Goal: Contribute content: Contribute content

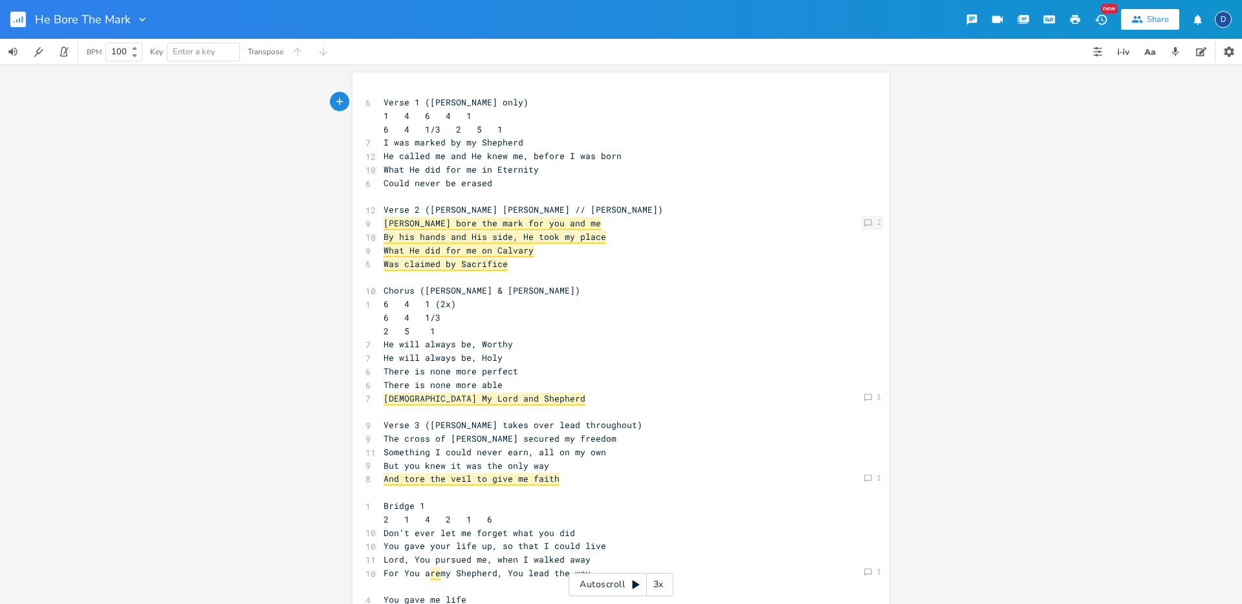
click at [872, 224] on div "Comment 2" at bounding box center [872, 223] width 22 height 14
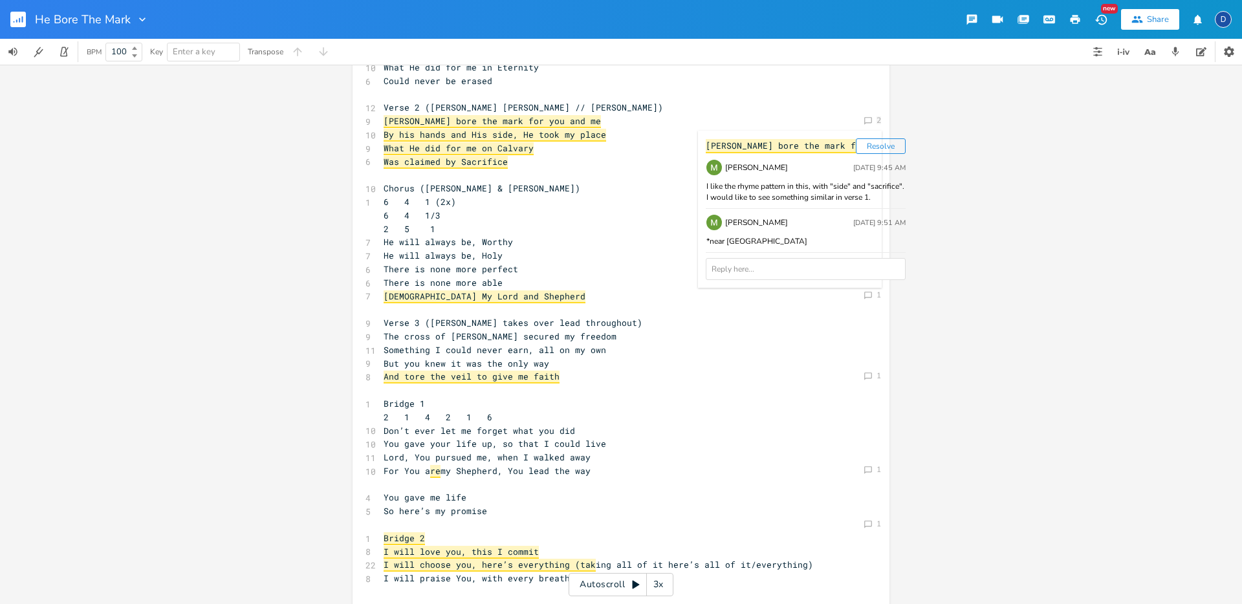
scroll to position [112, 0]
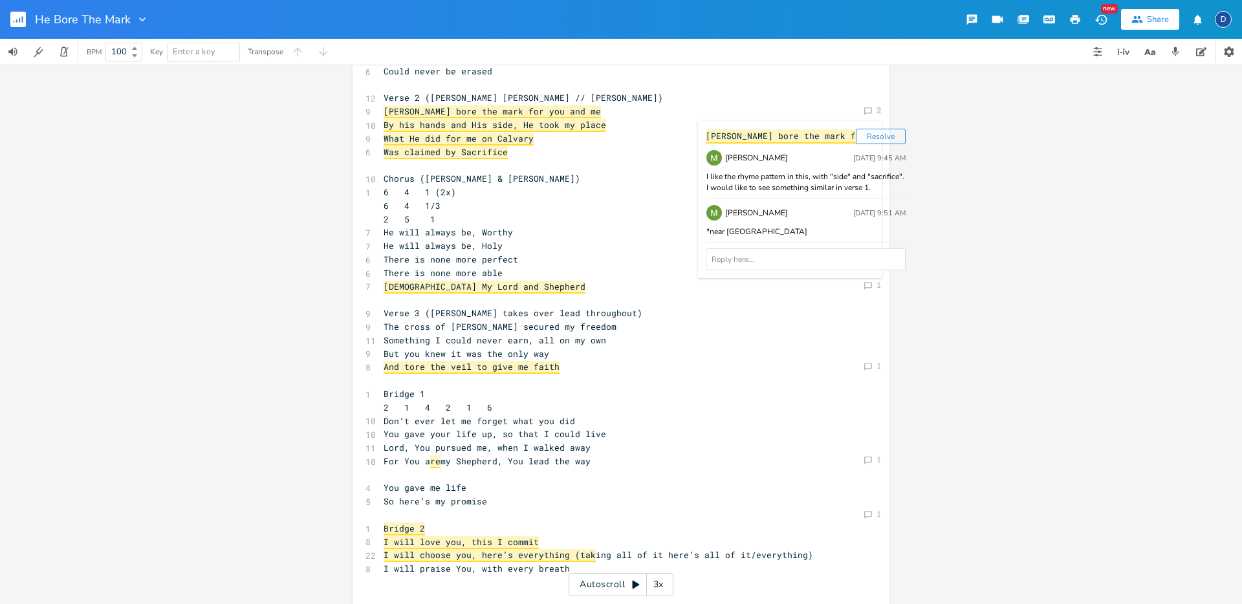
click at [468, 287] on span "[DEMOGRAPHIC_DATA] My Lord and Shepherd" at bounding box center [485, 287] width 202 height 13
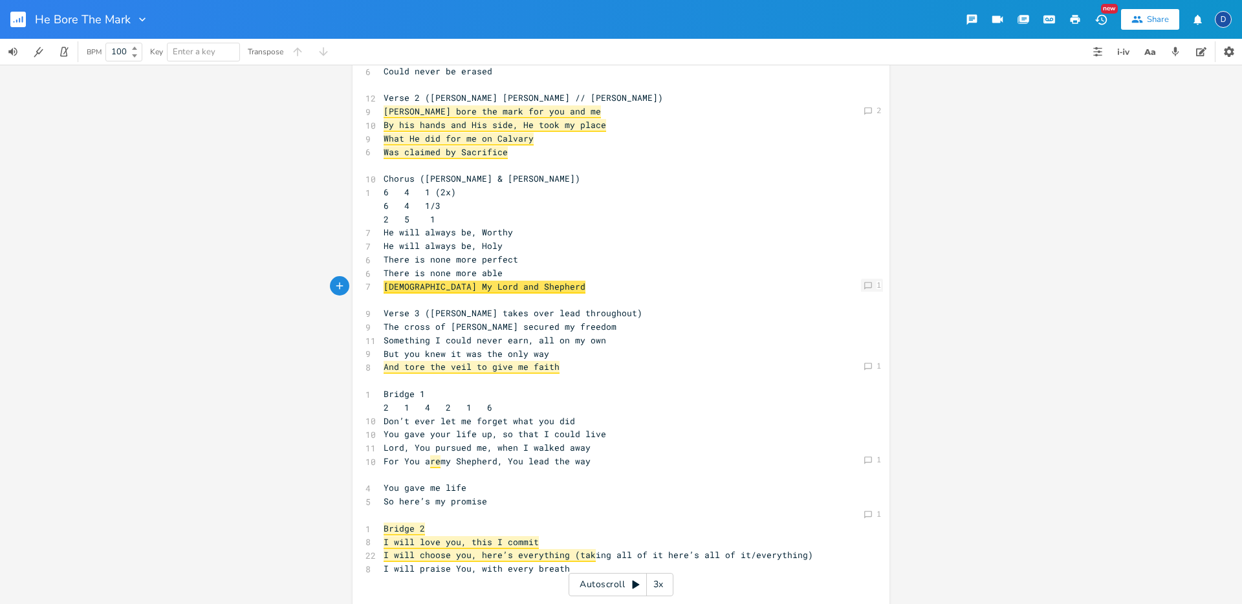
click at [864, 281] on icon "Comment" at bounding box center [868, 285] width 9 height 9
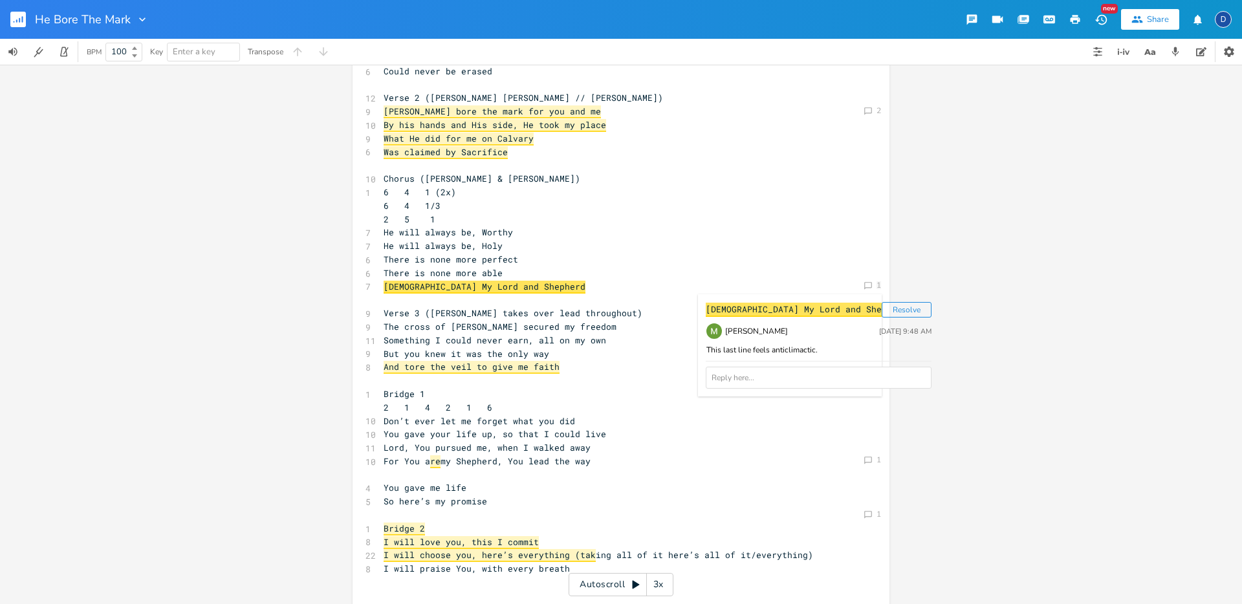
click at [760, 217] on pre "2 5 1" at bounding box center [614, 220] width 467 height 14
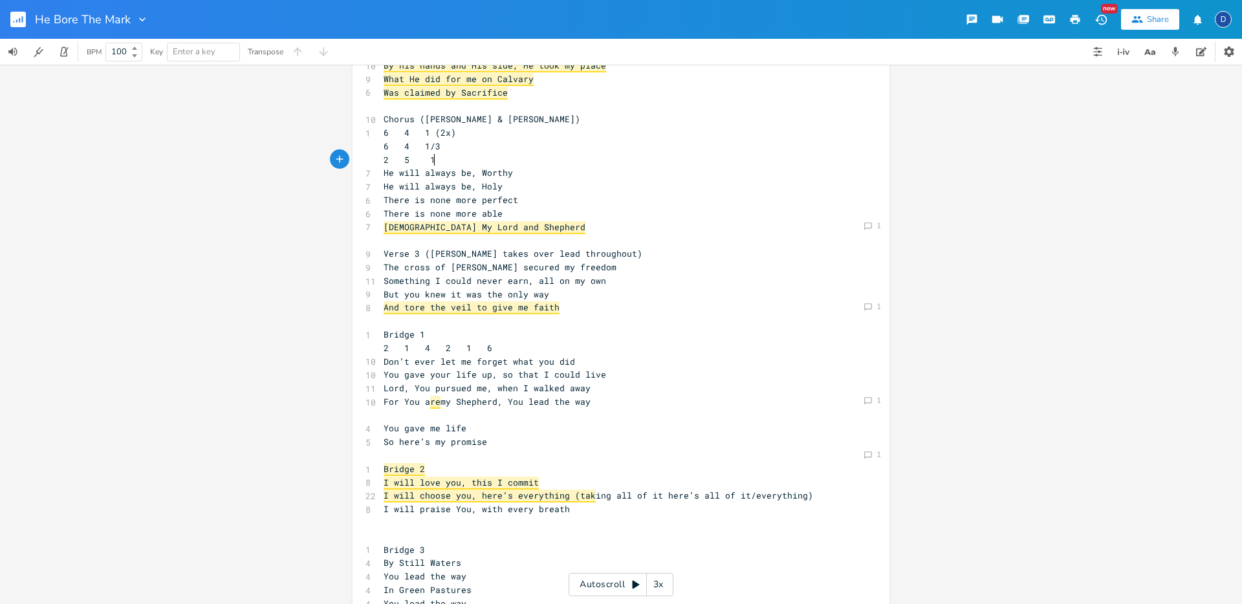
scroll to position [177, 0]
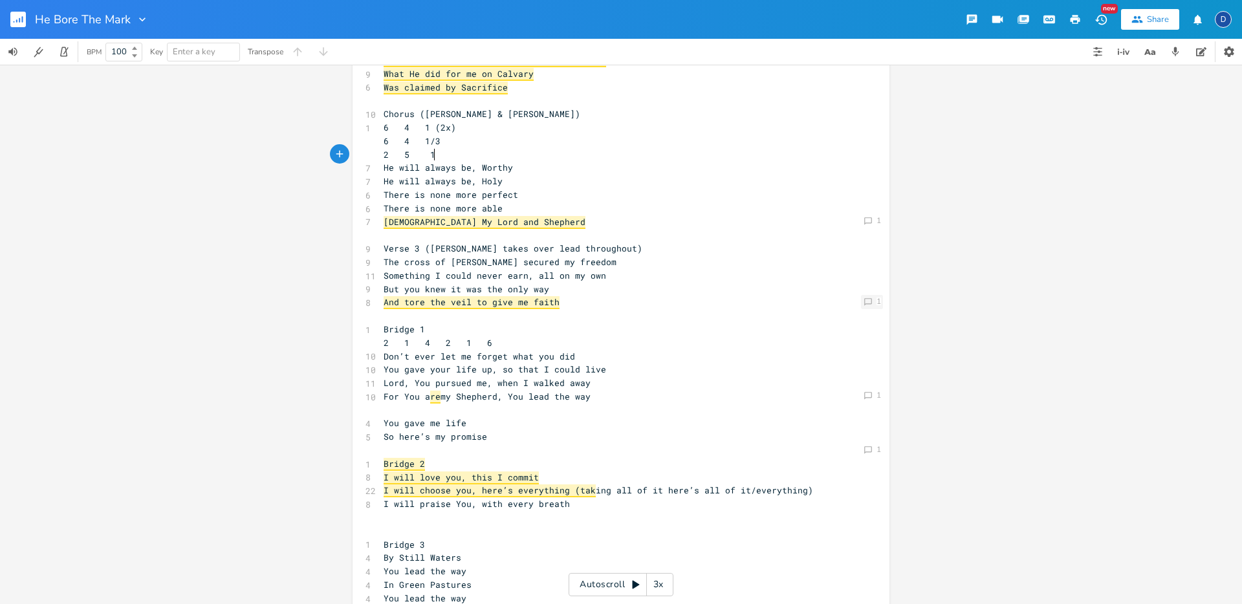
click at [872, 298] on div "Comment 1" at bounding box center [872, 302] width 22 height 14
click at [696, 283] on pre "But you knew it was the only way" at bounding box center [614, 290] width 467 height 14
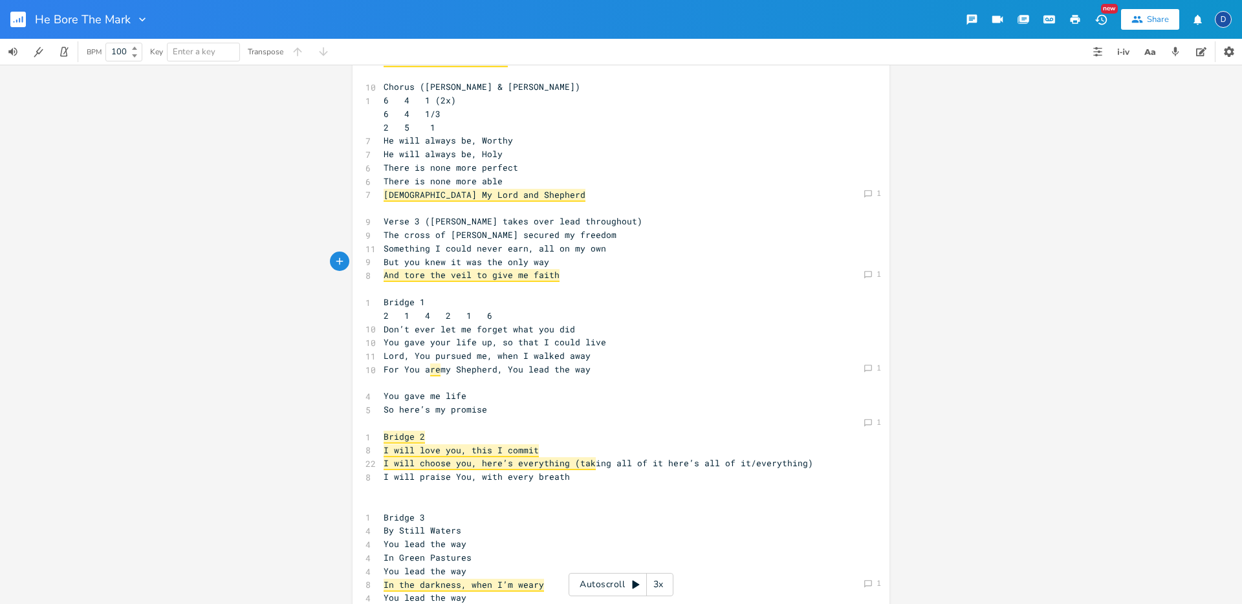
scroll to position [271, 0]
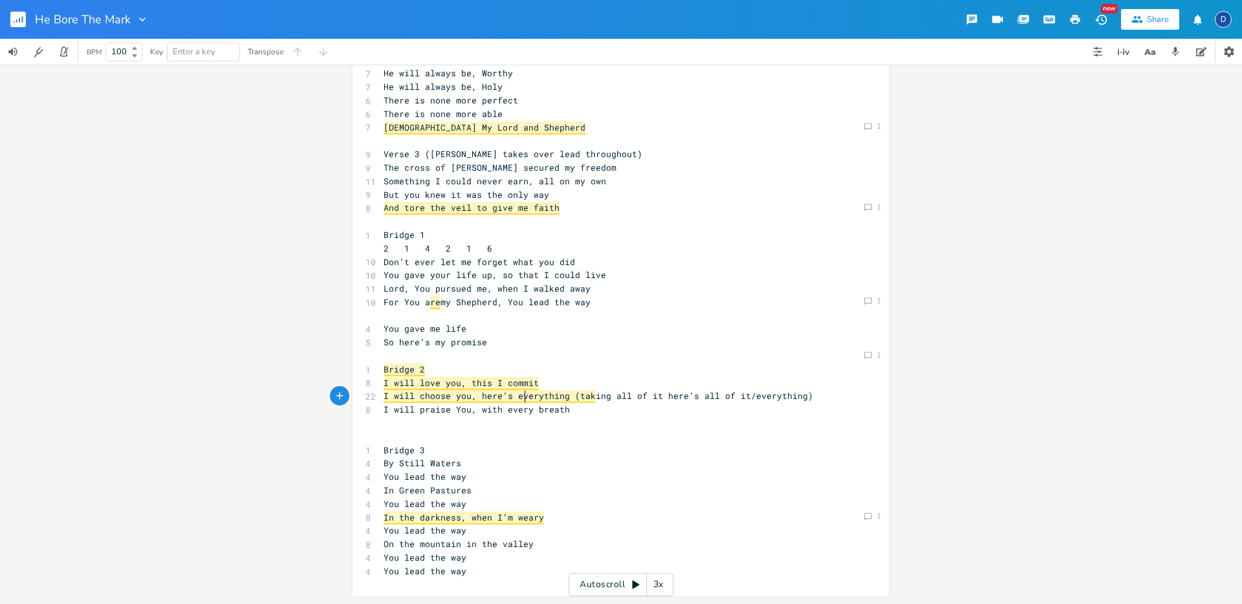
click at [522, 401] on span "I will choose you, here’s everything (tak" at bounding box center [490, 396] width 212 height 13
click at [589, 417] on pre "​" at bounding box center [614, 424] width 467 height 14
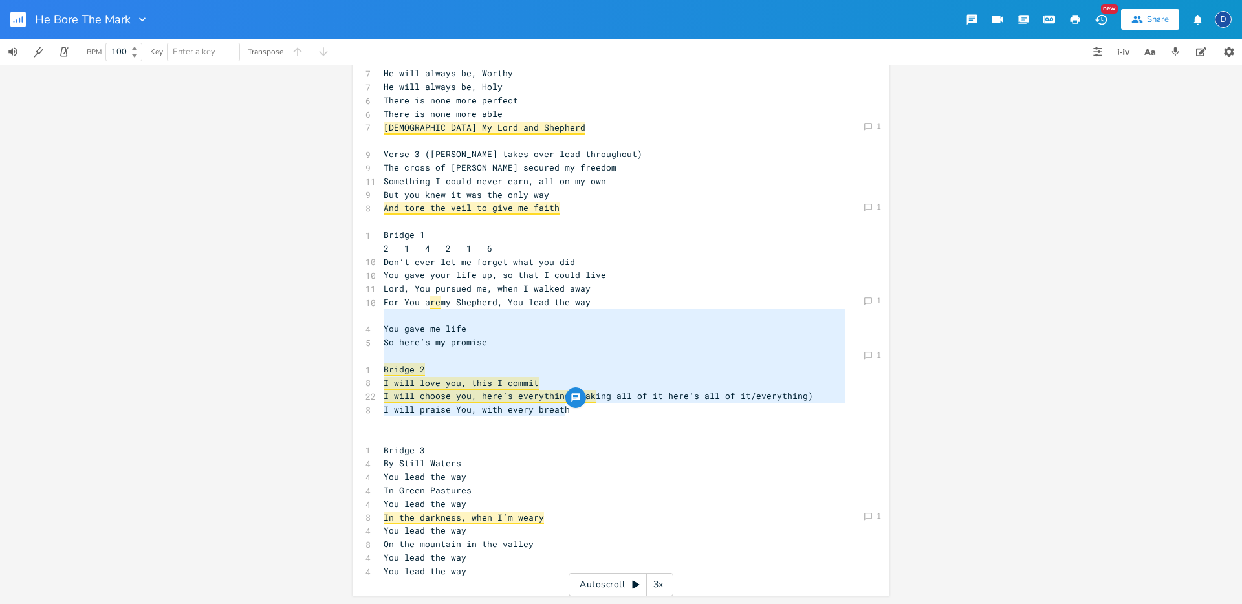
type textarea "You gave me life So here’s my promise Bridge 2 I will love you, this I commit I…"
drag, startPoint x: 566, startPoint y: 411, endPoint x: 377, endPoint y: 331, distance: 205.3
click at [381, 331] on div "6 Verse 1 ([PERSON_NAME] only) 1 4 6 4 1 6 4 1/3 2 5 1 7 I was marked by my She…" at bounding box center [614, 202] width 467 height 754
click at [613, 377] on pre "I will love you, this I commit" at bounding box center [614, 384] width 467 height 14
type textarea "You gave me life So here’s my promise Bridge 2 I will love you, this I commit I…"
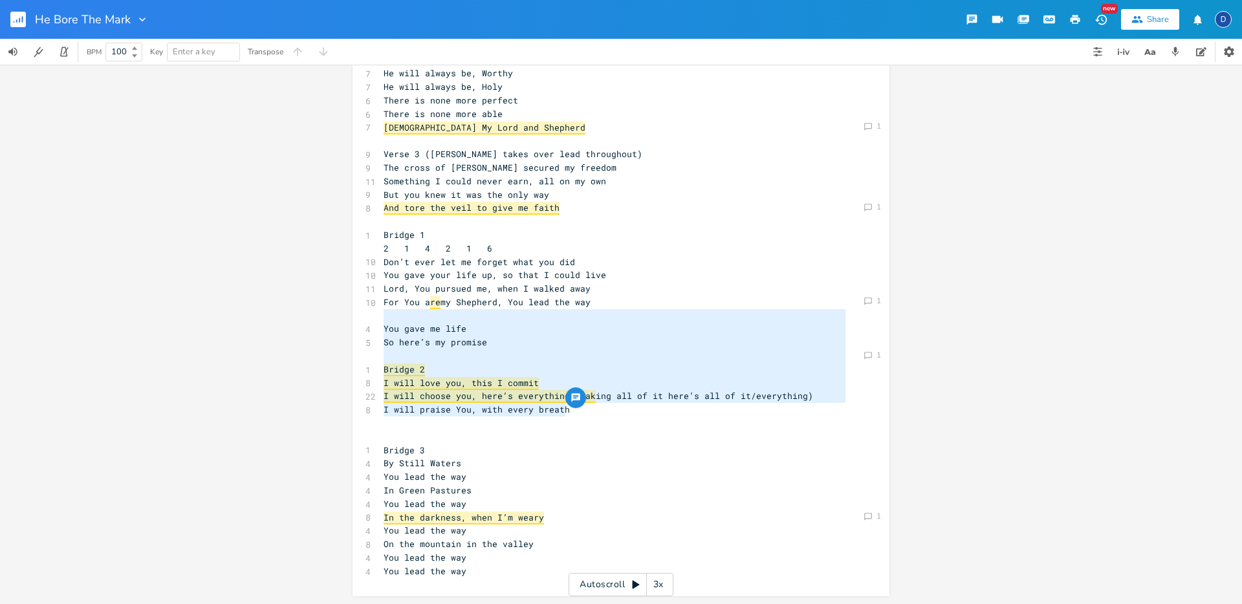
drag, startPoint x: 578, startPoint y: 412, endPoint x: 382, endPoint y: 316, distance: 218.2
click at [382, 316] on div "6 Verse 1 ([PERSON_NAME] only) 1 4 6 4 1 6 4 1/3 2 5 1 7 I was marked by my She…" at bounding box center [614, 202] width 467 height 754
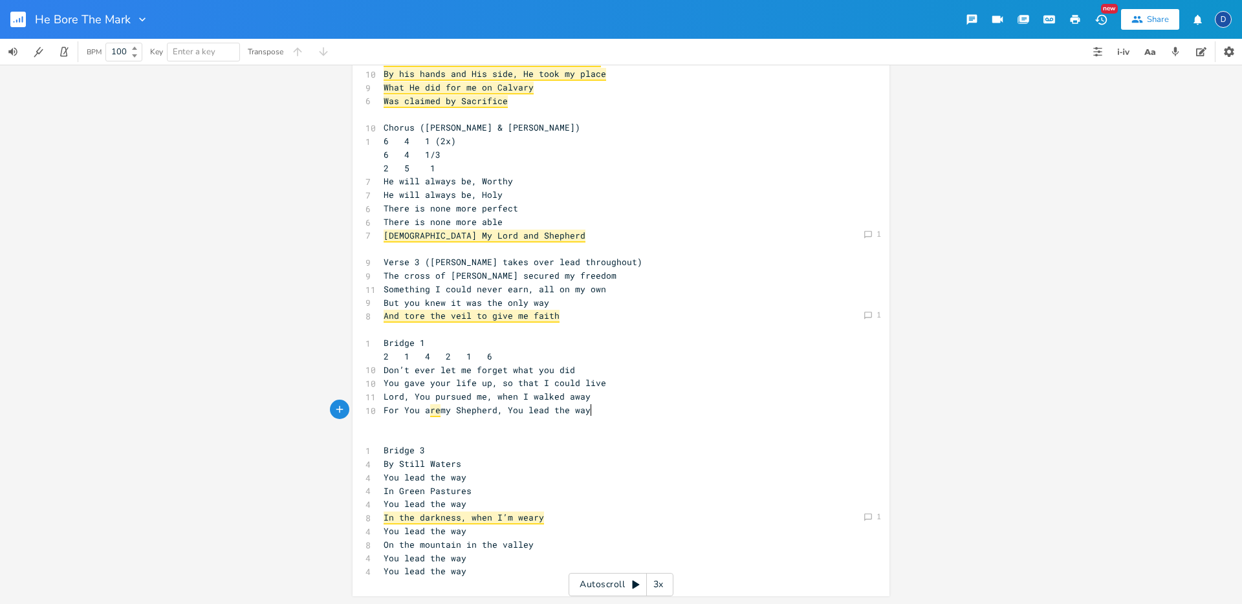
scroll to position [163, 0]
click at [430, 411] on span "re" at bounding box center [435, 410] width 10 height 13
click at [434, 412] on span "re" at bounding box center [435, 410] width 10 height 13
click at [877, 311] on div "Comment 1" at bounding box center [872, 316] width 22 height 14
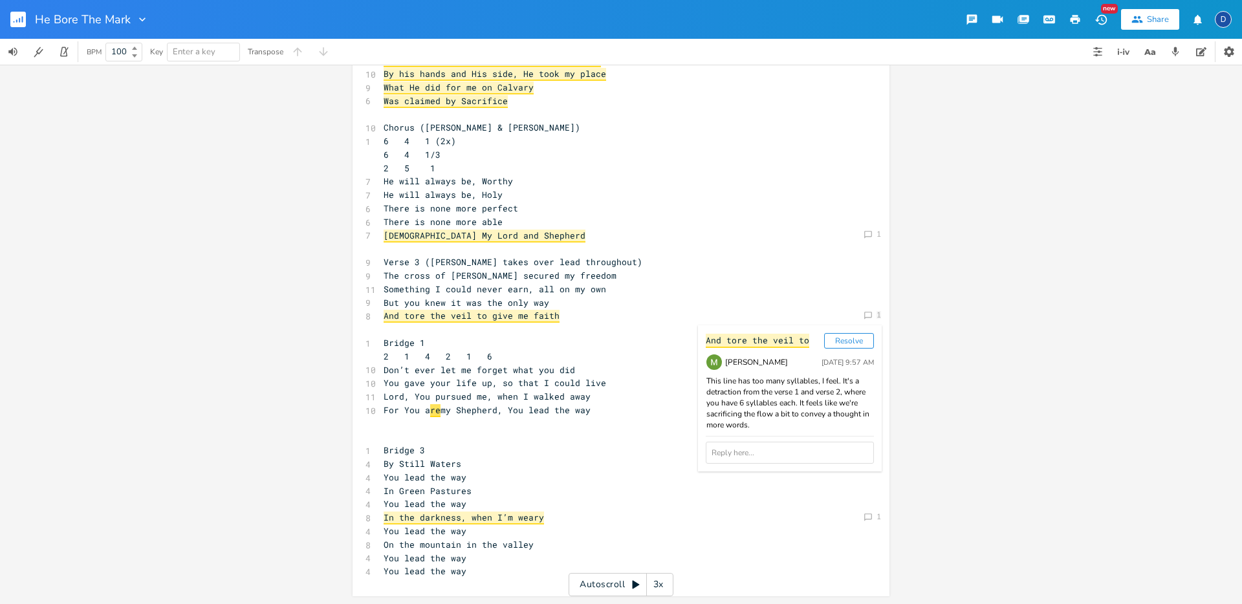
drag, startPoint x: 856, startPoint y: 340, endPoint x: 1079, endPoint y: 357, distance: 223.2
click at [1081, 358] on div "Comment 2 Comment 1 Comment 1 And tore the veil to Resolve [PERSON_NAME] [DATE]…" at bounding box center [621, 335] width 1242 height 540
click at [1030, 361] on div "Comment 2 Comment 1 Comment 1 And tore the veil to Resolve [PERSON_NAME] [DATE]…" at bounding box center [621, 335] width 1242 height 540
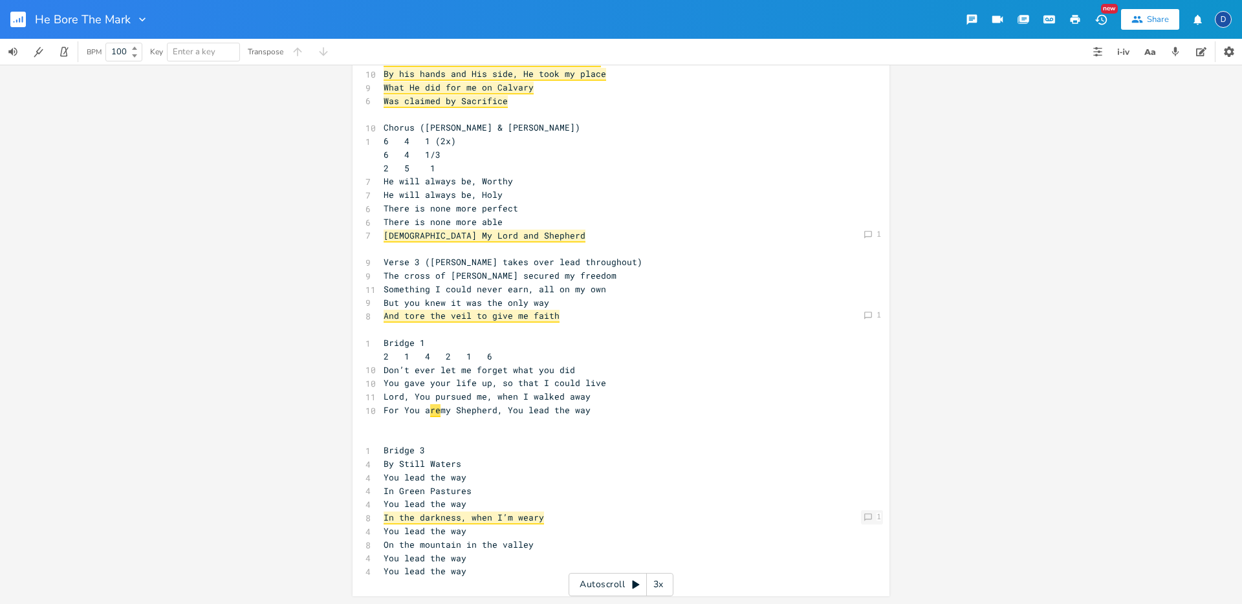
click at [868, 522] on div "Comment 1" at bounding box center [872, 518] width 22 height 14
click at [736, 402] on div "6 Verse 1 ([PERSON_NAME] only) 1 4 6 4 1 6 4 1/3 2 5 1 7 I was marked by my She…" at bounding box center [614, 256] width 467 height 646
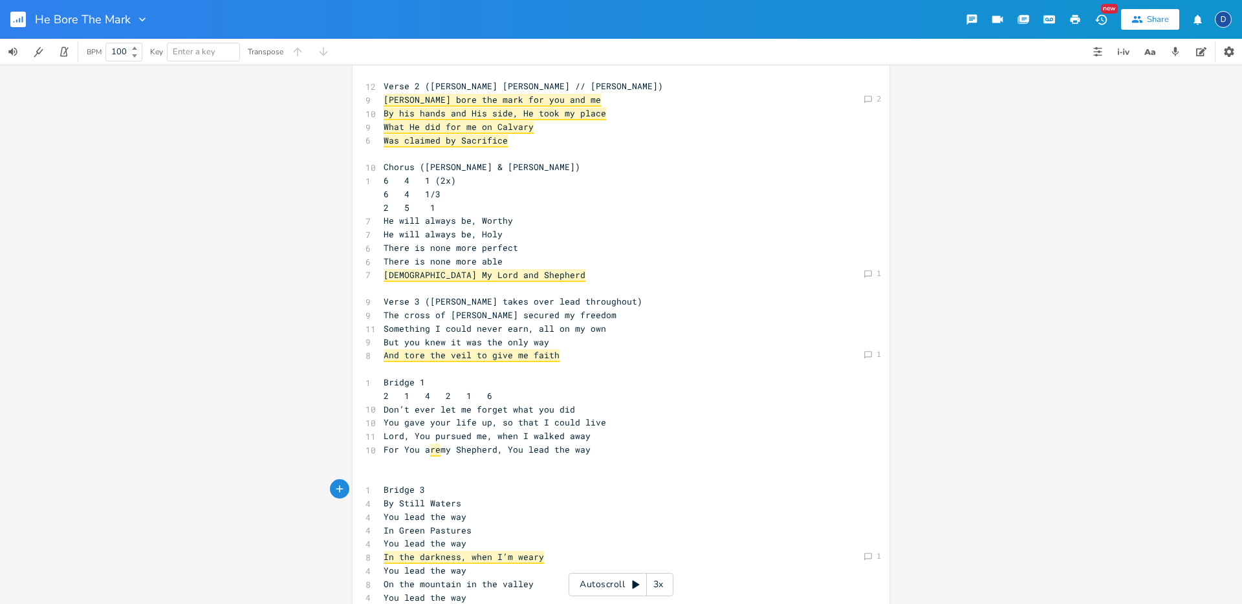
click at [427, 487] on pre "Bridge 3" at bounding box center [614, 490] width 467 height 14
type textarea "2"
click at [463, 471] on pre "​" at bounding box center [614, 477] width 467 height 14
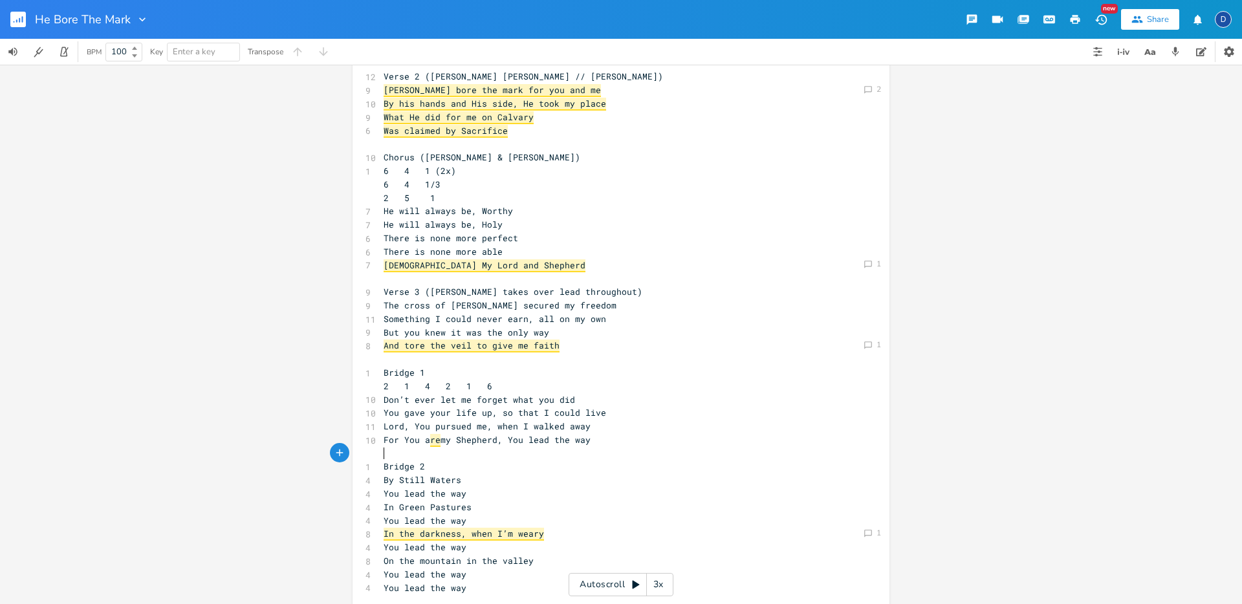
scroll to position [112, 0]
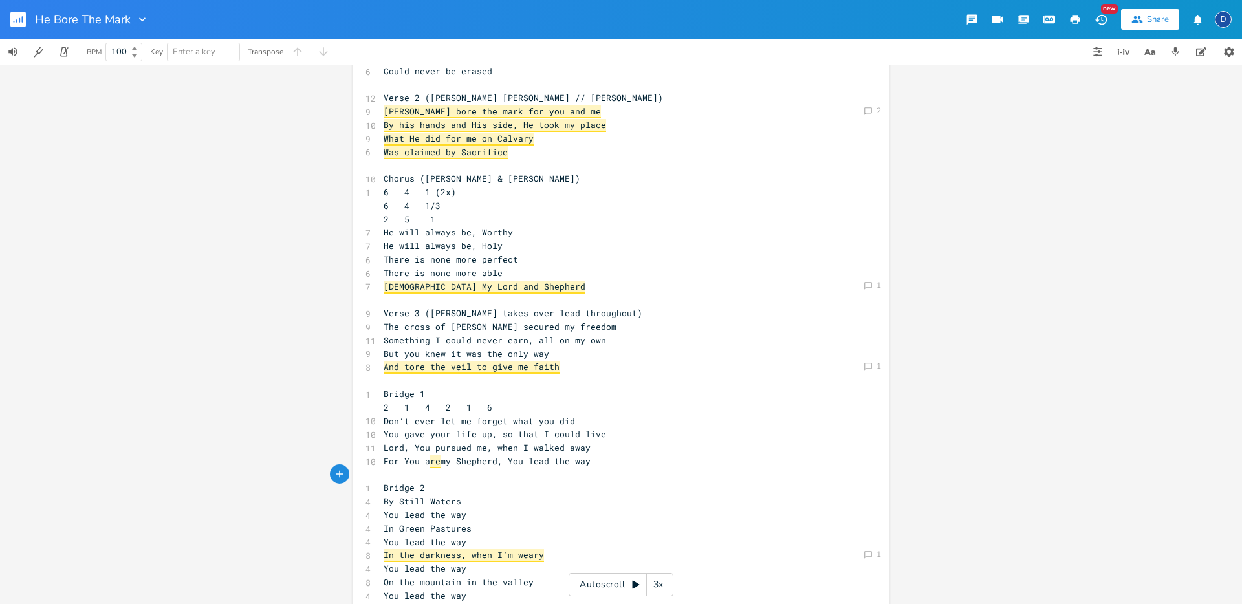
click at [498, 284] on span "[DEMOGRAPHIC_DATA] My Lord and Shepherd" at bounding box center [485, 287] width 202 height 13
type textarea "a"
click at [585, 311] on span "Verse 3 ([PERSON_NAME] takes over lead throughout)" at bounding box center [513, 313] width 259 height 12
click at [496, 284] on span "[DEMOGRAPHIC_DATA] My Lord and [PERSON_NAME]" at bounding box center [498, 287] width 228 height 13
type textarea "e"
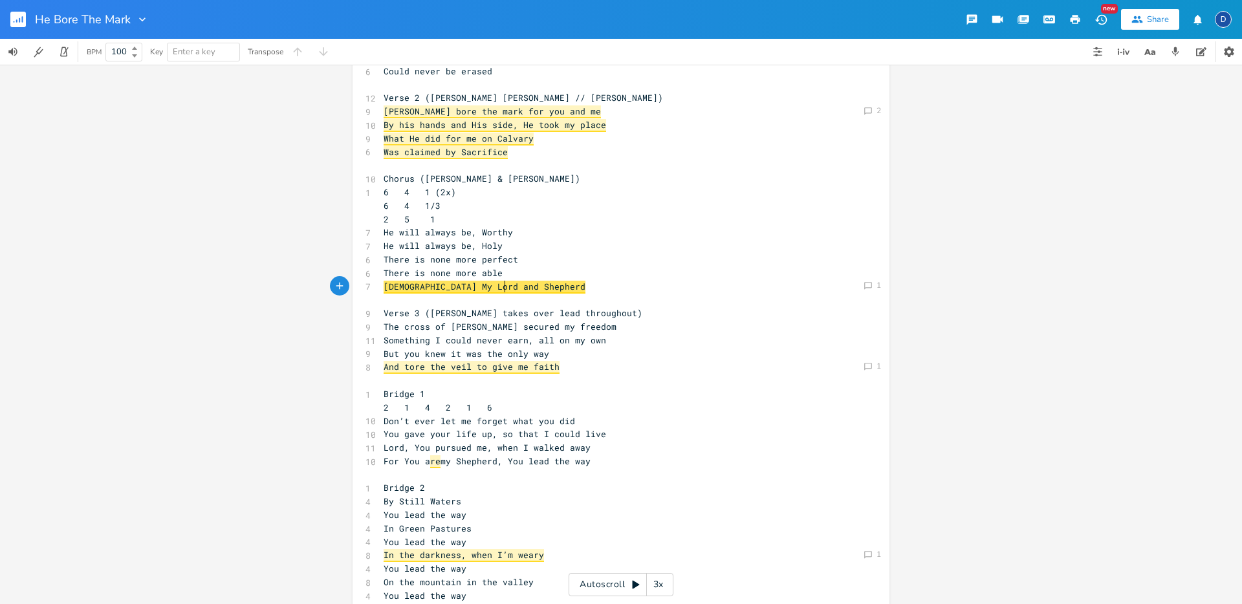
click at [879, 226] on div "e x 6 Verse 1 ([PERSON_NAME] only) 1 4 6 4 1 6 4 1/3 2 5 1 7 I was marked by my…" at bounding box center [621, 298] width 537 height 674
click at [516, 288] on pre "[DEMOGRAPHIC_DATA] My Lord and Shepherd" at bounding box center [614, 287] width 467 height 14
click at [581, 349] on pre "But you knew it was the only way" at bounding box center [614, 354] width 467 height 14
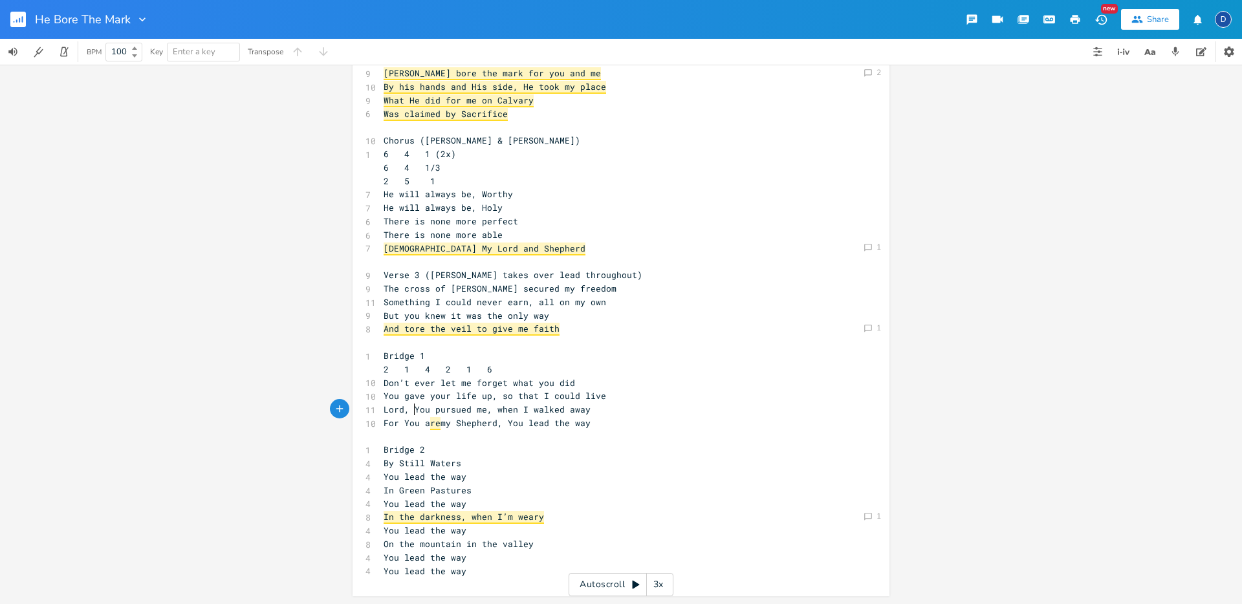
type textarea "Lord,"
drag, startPoint x: 411, startPoint y: 410, endPoint x: 374, endPoint y: 410, distance: 36.9
click at [374, 410] on div "Lord, x 6 Verse 1 ([PERSON_NAME] only) 1 4 6 4 1 6 4 1/3 2 5 1 7 I was marked b…" at bounding box center [621, 259] width 537 height 674
click at [444, 410] on span "You pursued me, when I walked away" at bounding box center [472, 410] width 176 height 12
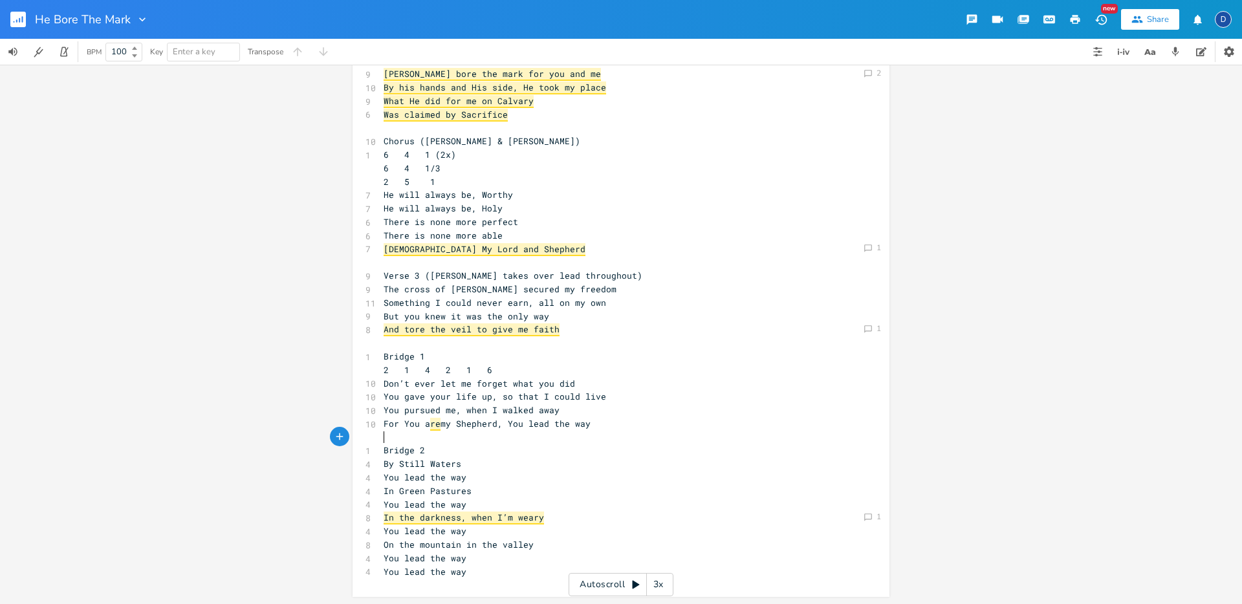
click at [518, 435] on pre "​" at bounding box center [614, 438] width 467 height 14
click at [474, 410] on span "You pursued me, when I walked away" at bounding box center [472, 410] width 176 height 12
click at [458, 410] on span "You pursued me, when I walked away" at bounding box center [472, 410] width 176 height 12
type textarea "e"
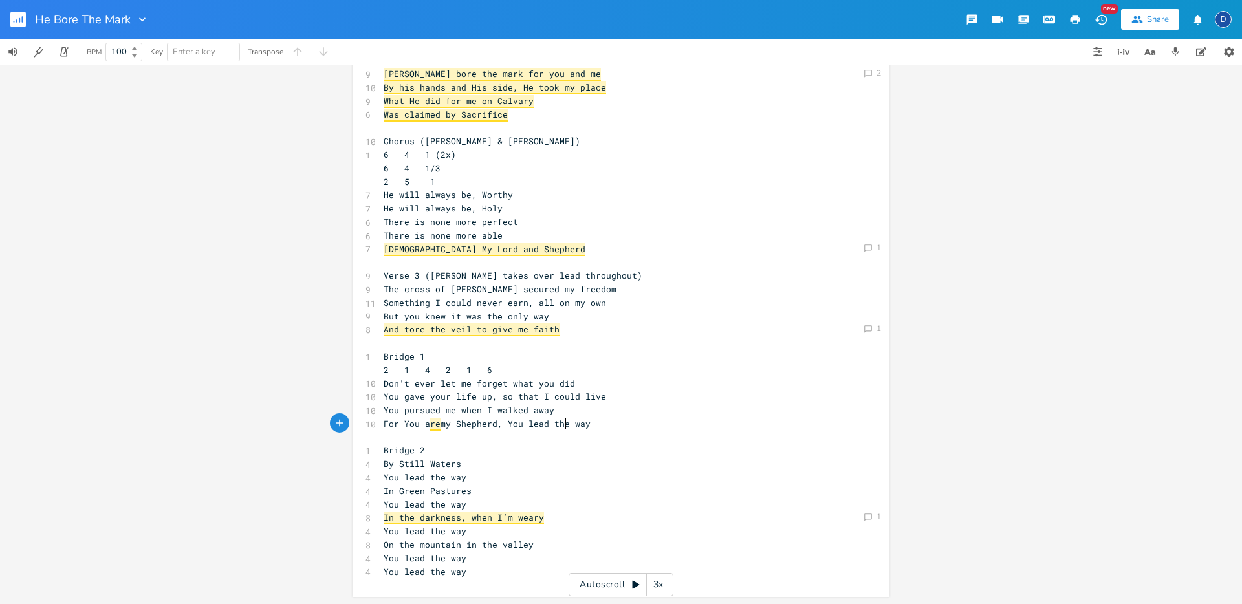
click at [564, 429] on span "For You a re my Shepherd, You lead the way" at bounding box center [487, 424] width 207 height 12
click at [384, 409] on span "You pursued me when I walked away" at bounding box center [469, 410] width 171 height 12
type textarea "You pursued me when I walked away"
drag, startPoint x: 558, startPoint y: 410, endPoint x: 379, endPoint y: 405, distance: 179.3
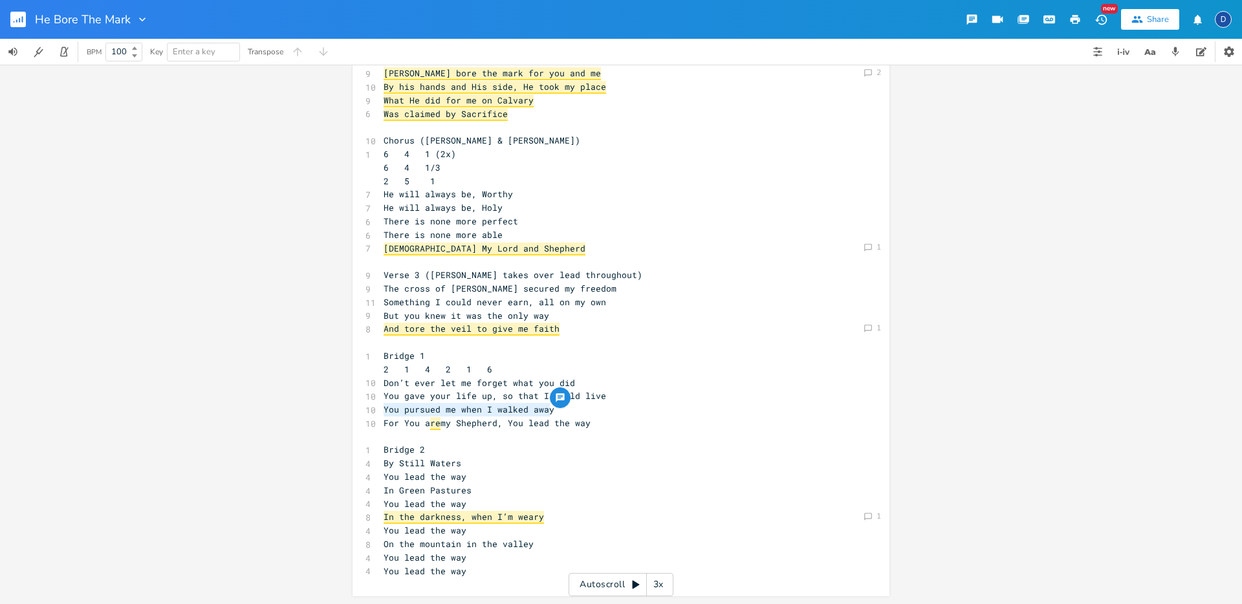
click at [381, 405] on pre "You pursued me when I walked away" at bounding box center [614, 410] width 467 height 14
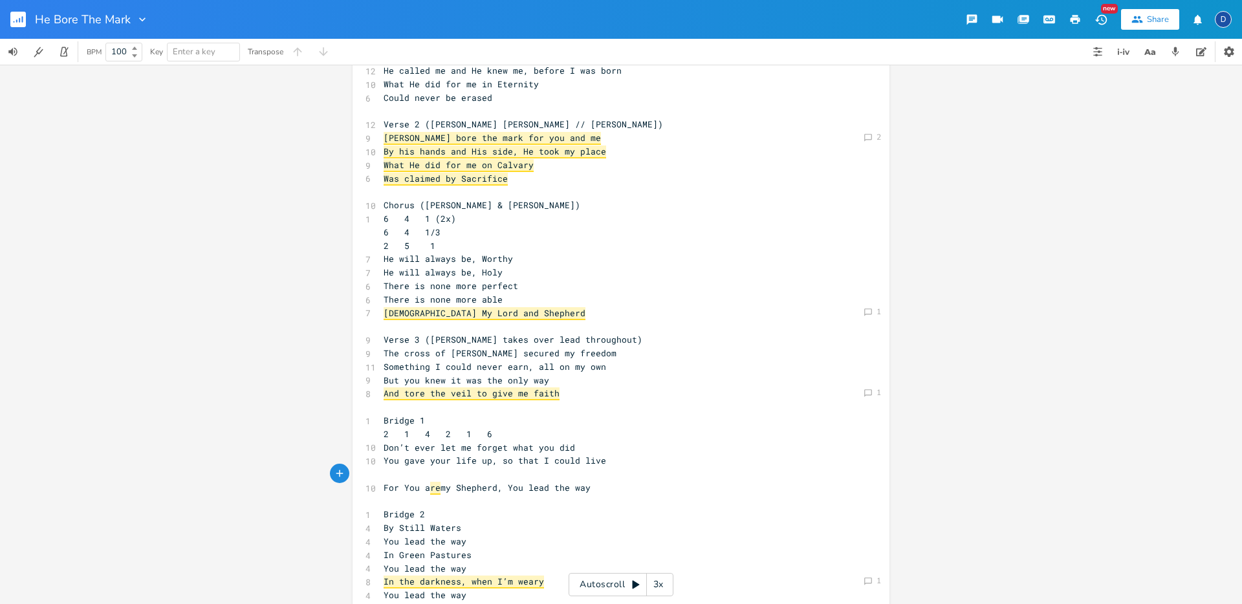
scroll to position [88, 0]
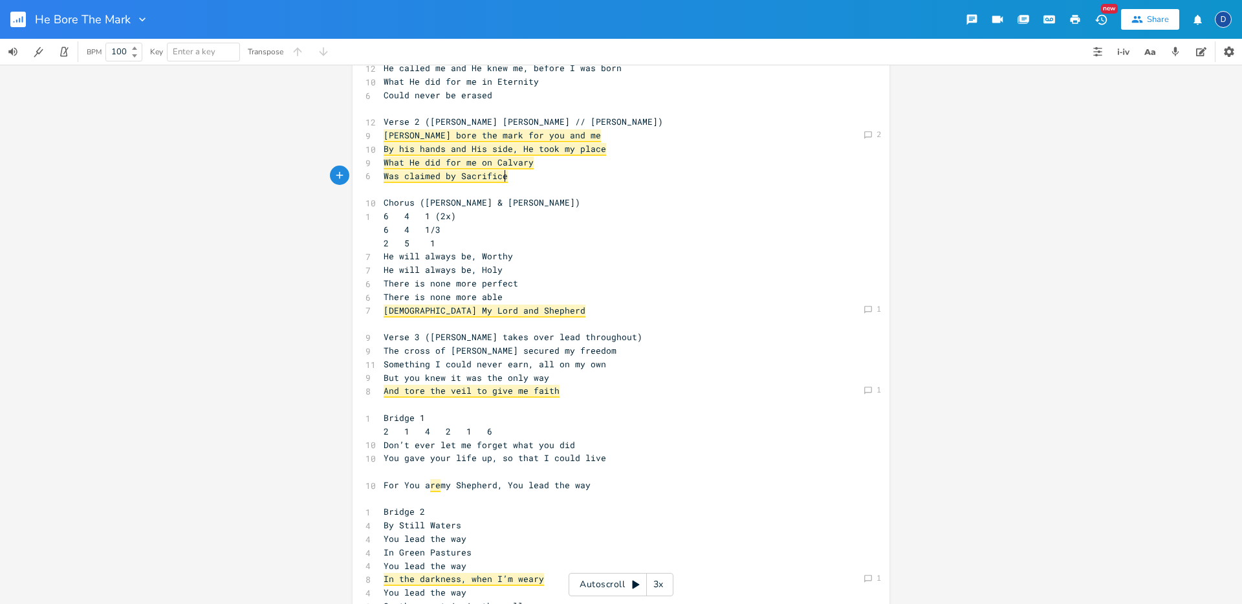
click at [503, 177] on pre "Was claimed by Sacrifice" at bounding box center [614, 177] width 467 height 14
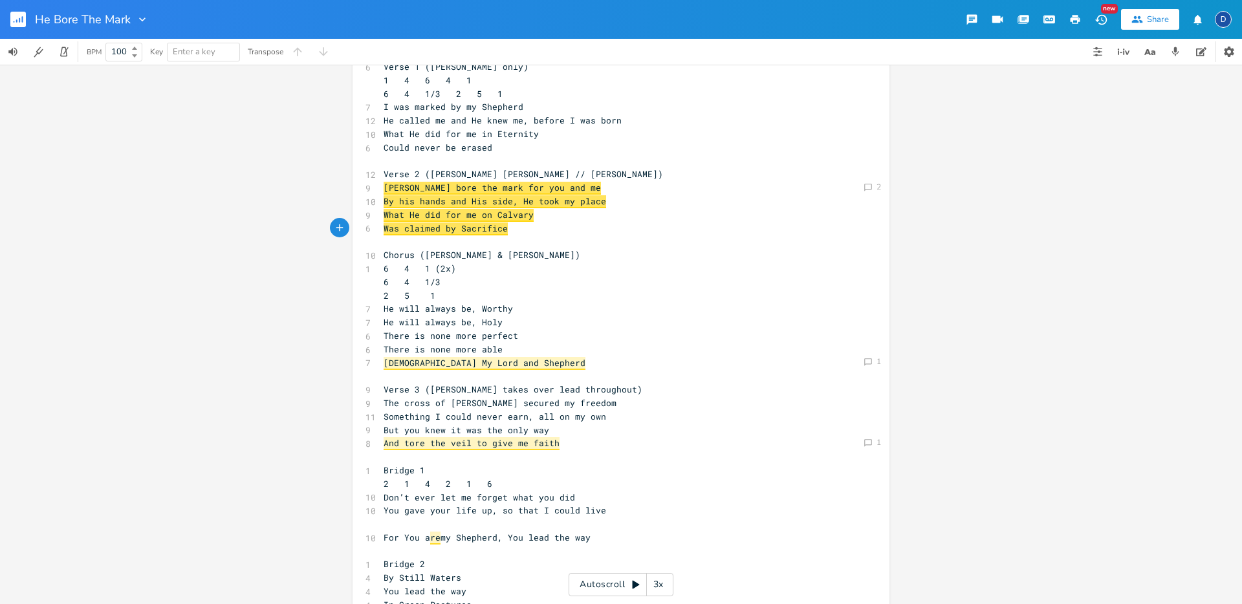
scroll to position [0, 0]
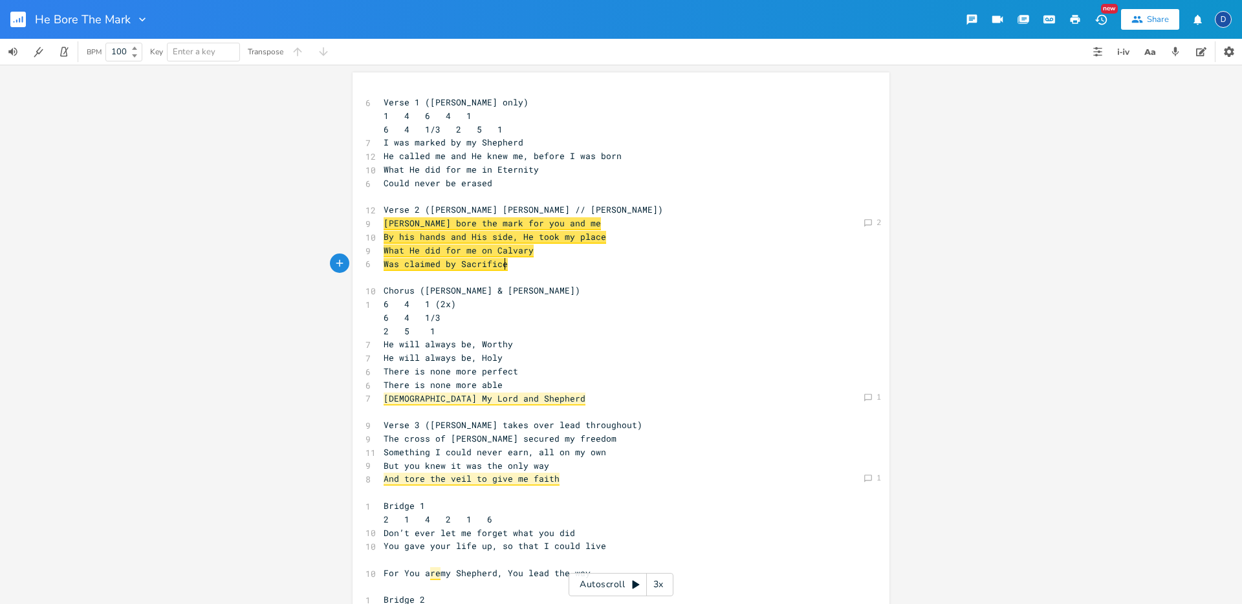
click at [492, 187] on pre "Could never be erased" at bounding box center [614, 184] width 467 height 14
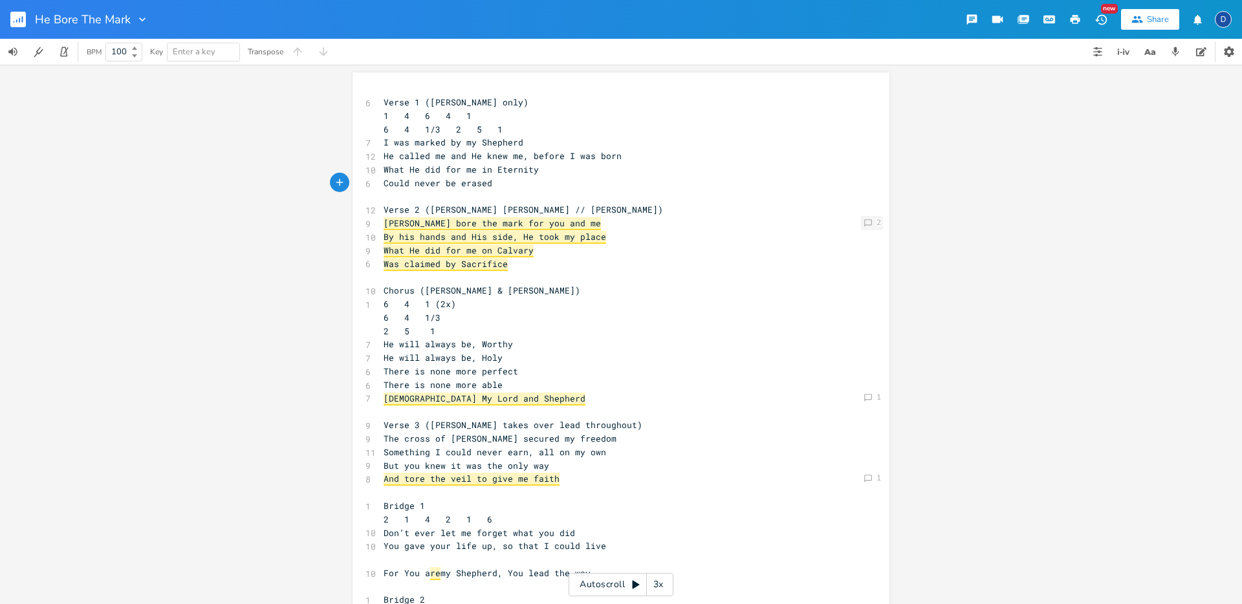
click at [864, 224] on icon "Comment" at bounding box center [868, 223] width 9 height 9
click at [811, 205] on pre "Verse 2 ([PERSON_NAME] [PERSON_NAME] // [PERSON_NAME])" at bounding box center [614, 210] width 467 height 14
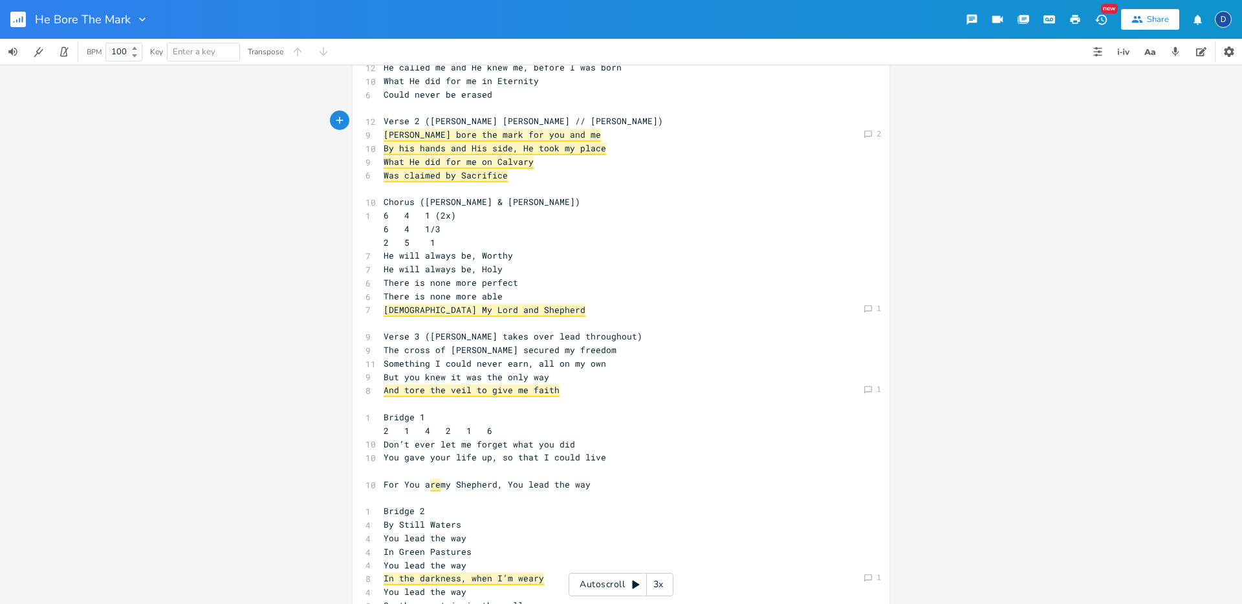
scroll to position [150, 0]
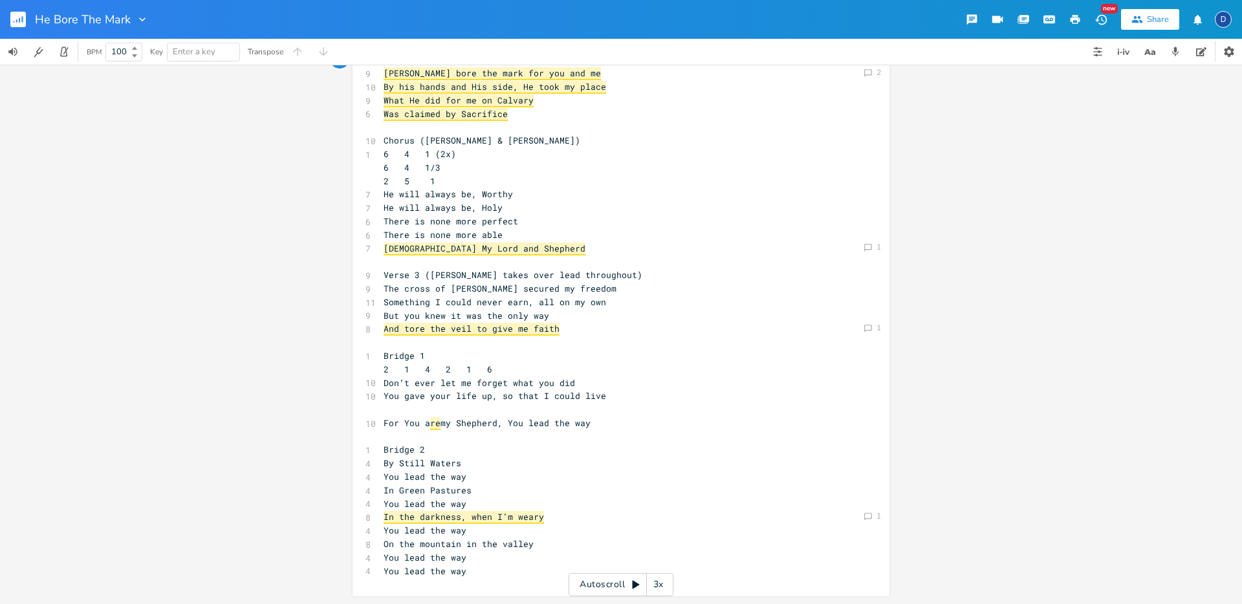
click at [468, 414] on pre "​" at bounding box center [614, 410] width 467 height 14
click at [573, 524] on pre "You lead the way" at bounding box center [614, 531] width 467 height 14
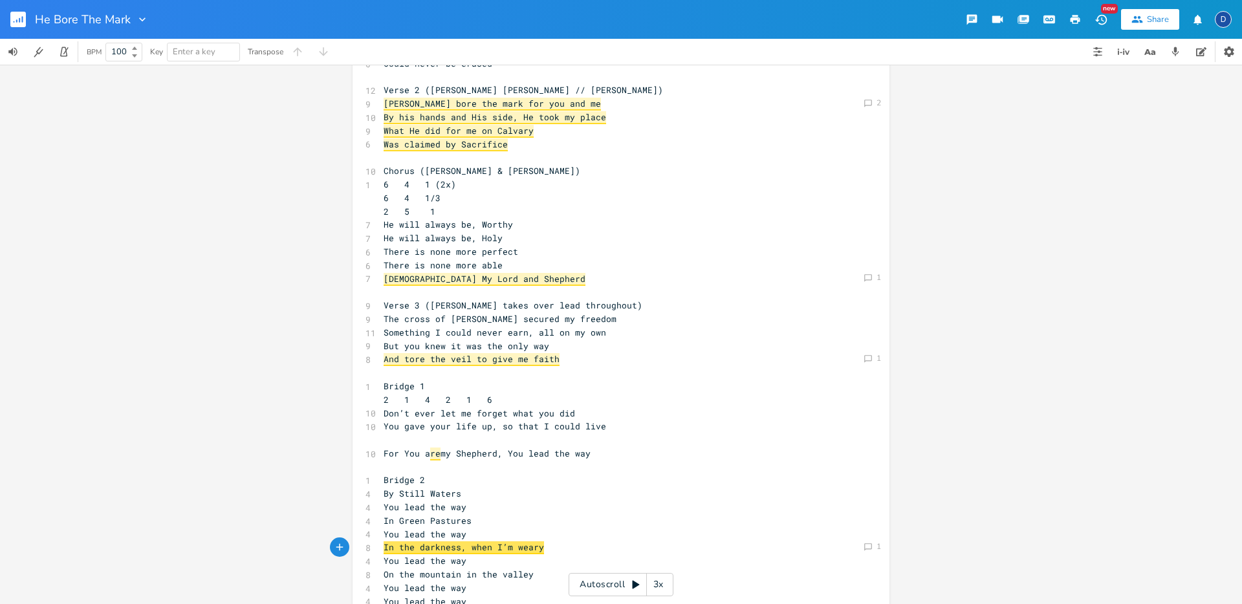
scroll to position [105, 0]
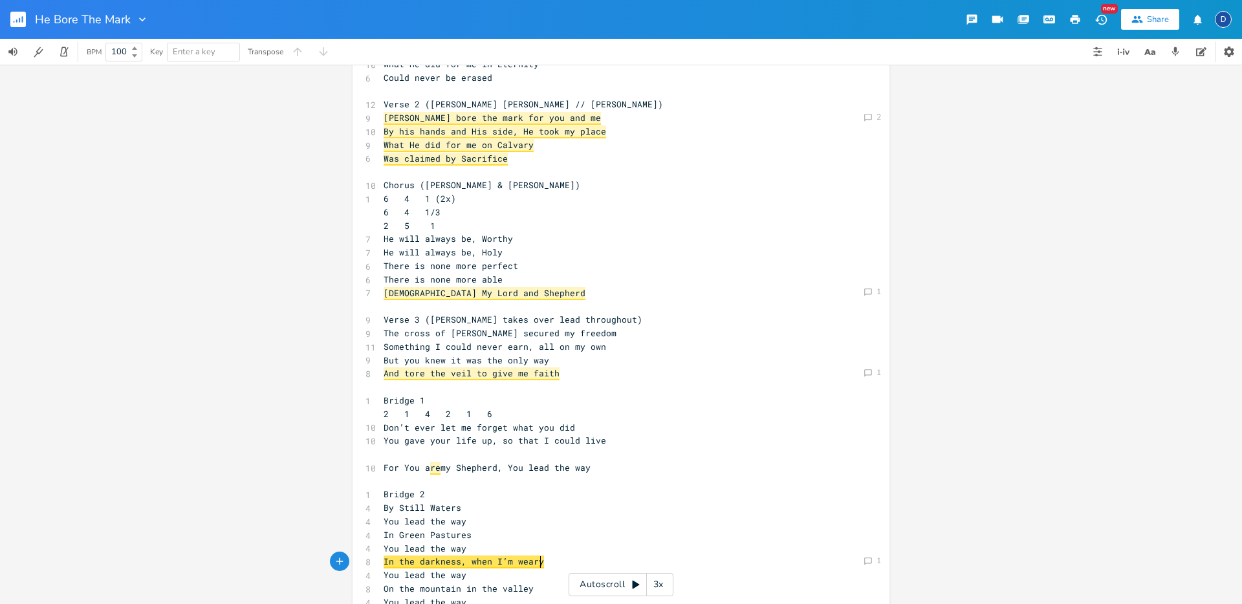
click at [529, 383] on pre "​" at bounding box center [614, 387] width 467 height 14
click at [549, 375] on span "And tore the veil to give me faith" at bounding box center [472, 374] width 176 height 13
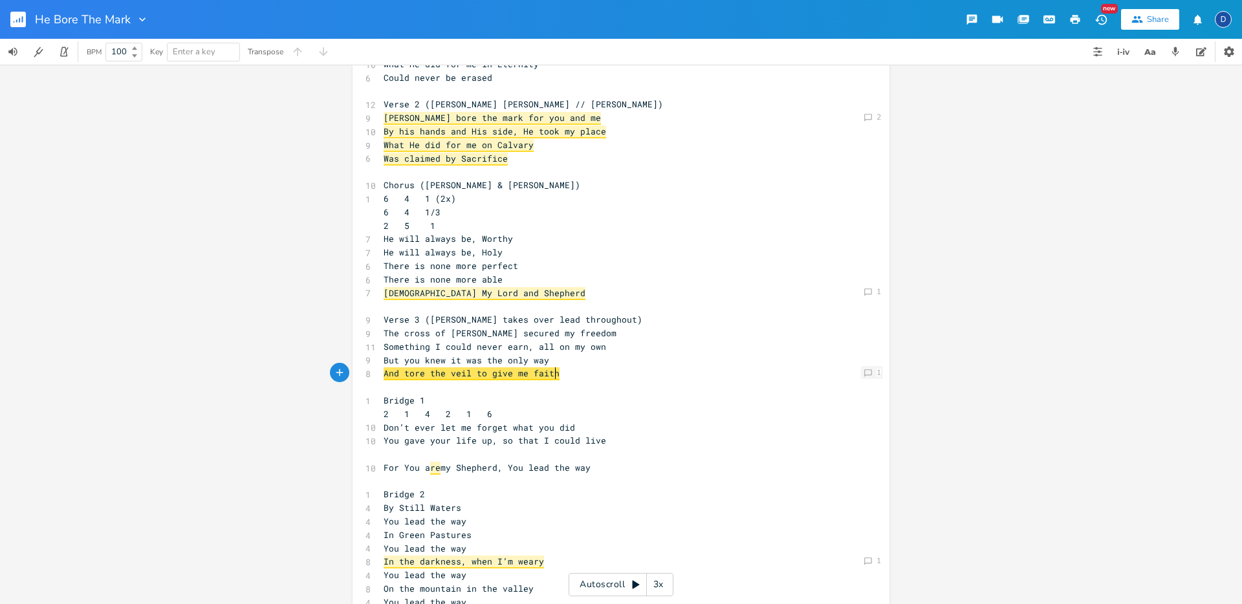
click at [870, 368] on div "Comment 1" at bounding box center [872, 372] width 22 height 13
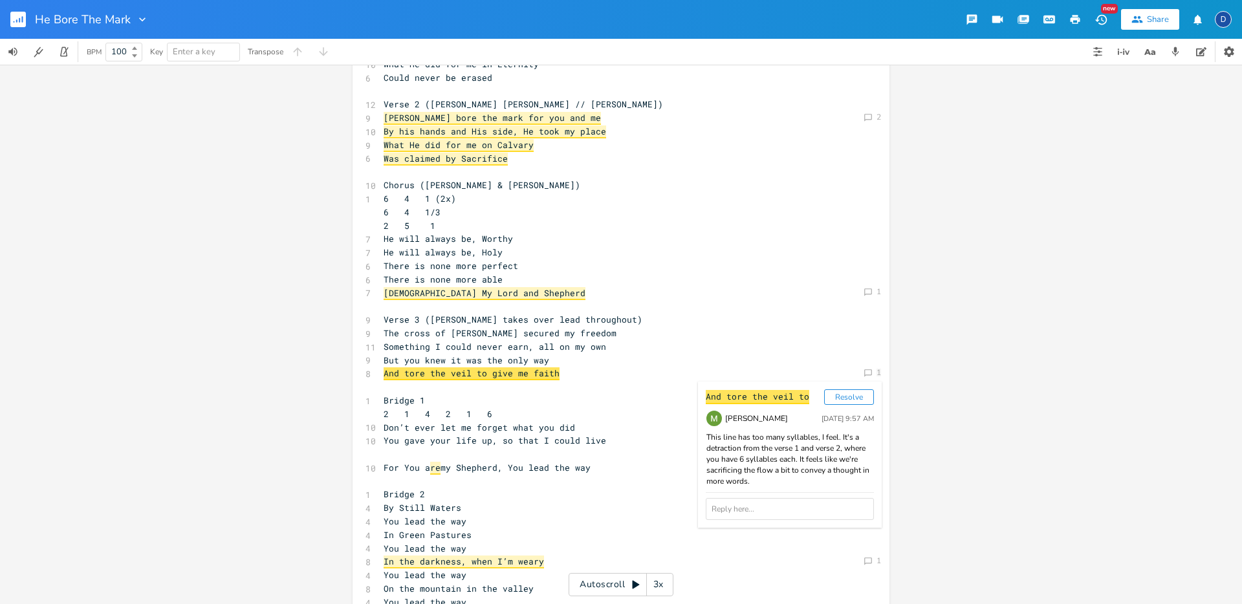
click at [616, 338] on pre "The cross of [PERSON_NAME] secured my freedom" at bounding box center [614, 334] width 467 height 14
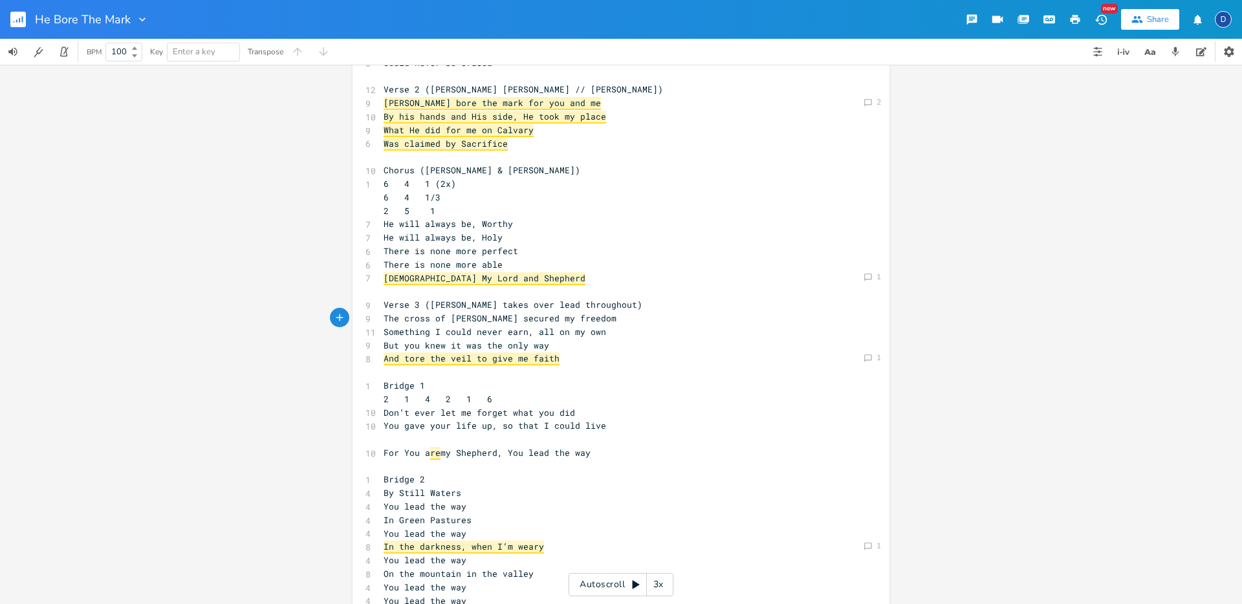
scroll to position [150, 0]
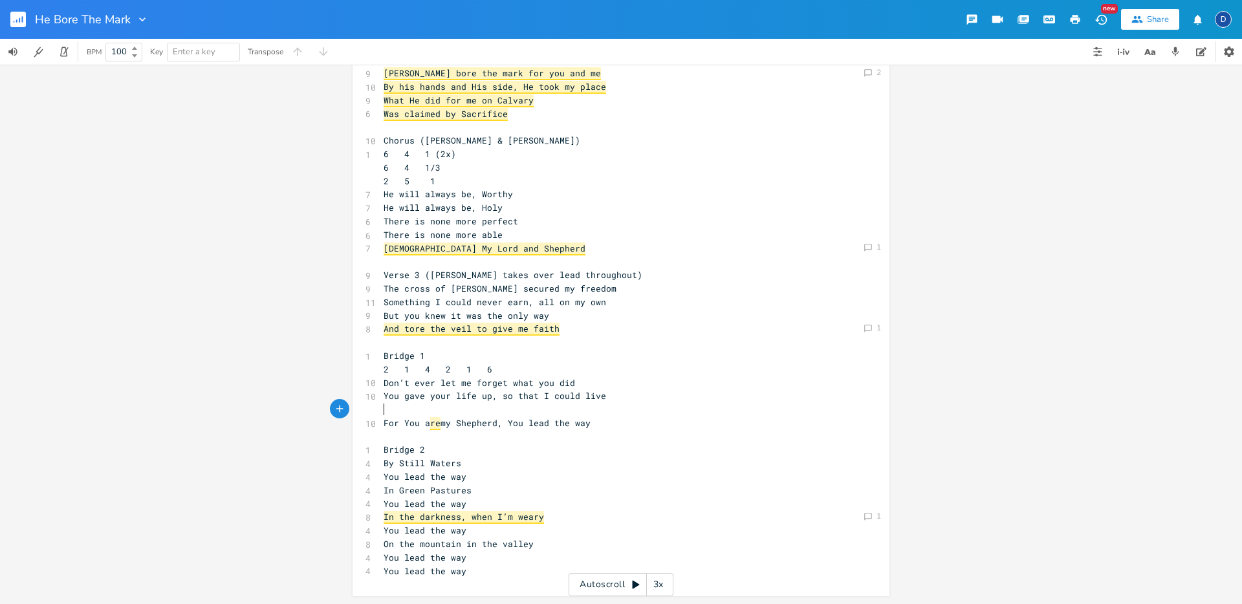
click at [498, 410] on pre "​" at bounding box center [614, 410] width 467 height 14
click at [432, 426] on span "re" at bounding box center [435, 423] width 10 height 13
click at [436, 429] on span "For You a re my Shepherd, You lead the way" at bounding box center [487, 424] width 207 height 12
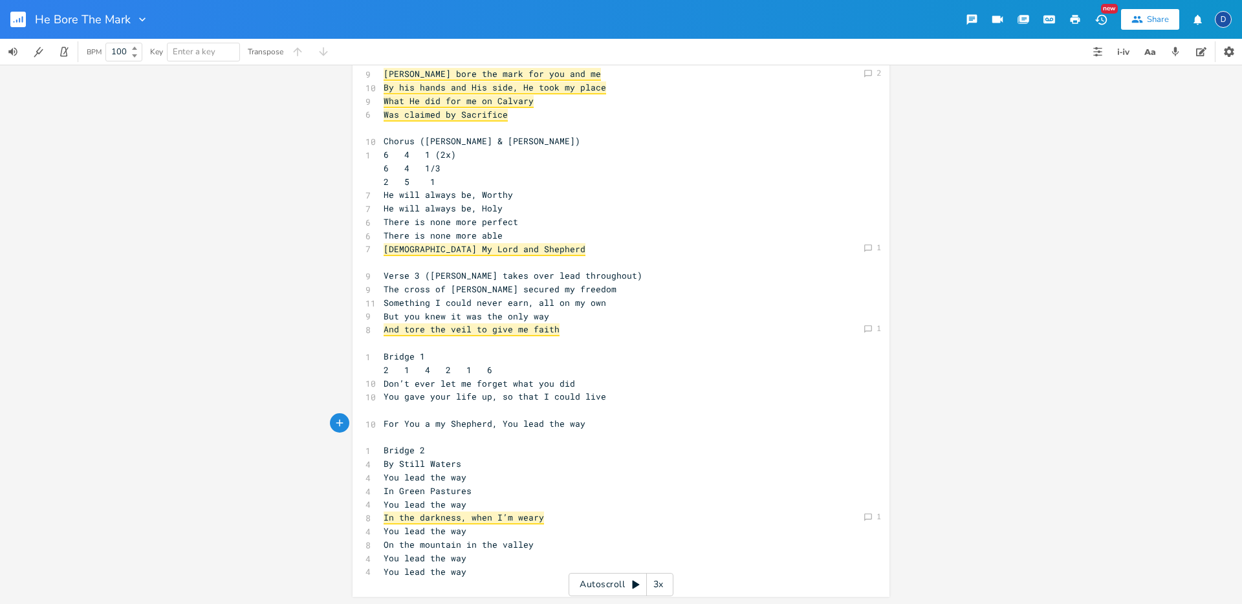
type textarea "re"
click at [534, 432] on pre "​" at bounding box center [614, 438] width 467 height 14
click at [533, 404] on pre "​" at bounding box center [614, 411] width 467 height 14
click at [525, 411] on pre "​" at bounding box center [614, 411] width 467 height 14
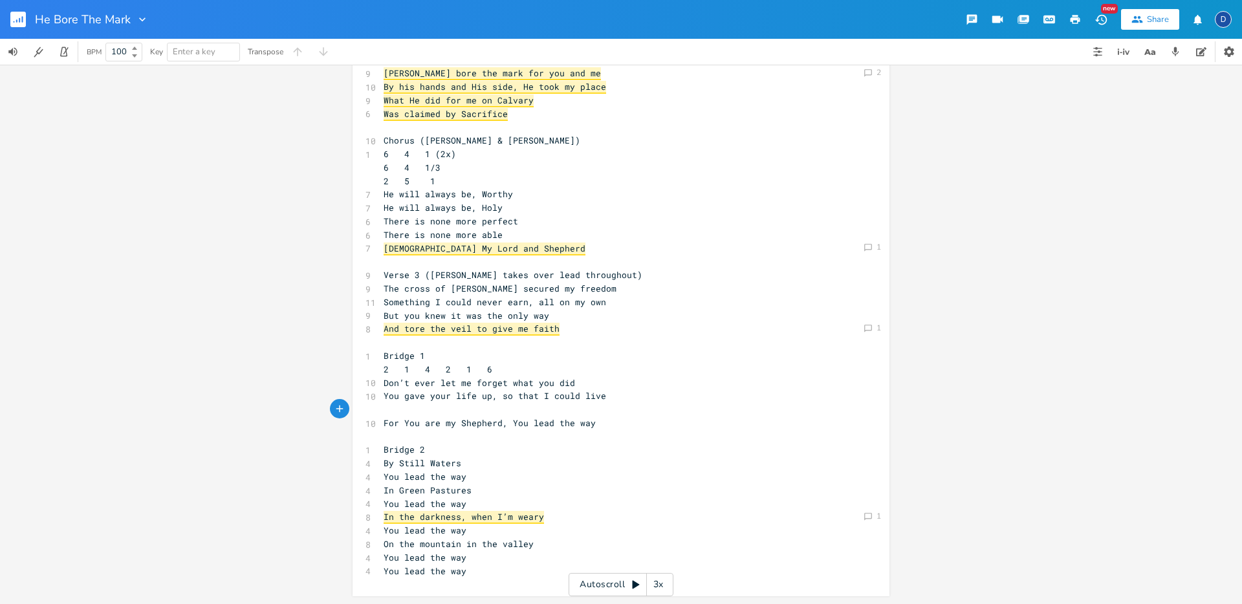
click at [553, 519] on pre "In the darkness, when I’m weary" at bounding box center [614, 518] width 467 height 14
click at [481, 404] on pre "​" at bounding box center [614, 411] width 467 height 14
click at [494, 397] on span "You gave your life up, so that I could live" at bounding box center [495, 397] width 223 height 12
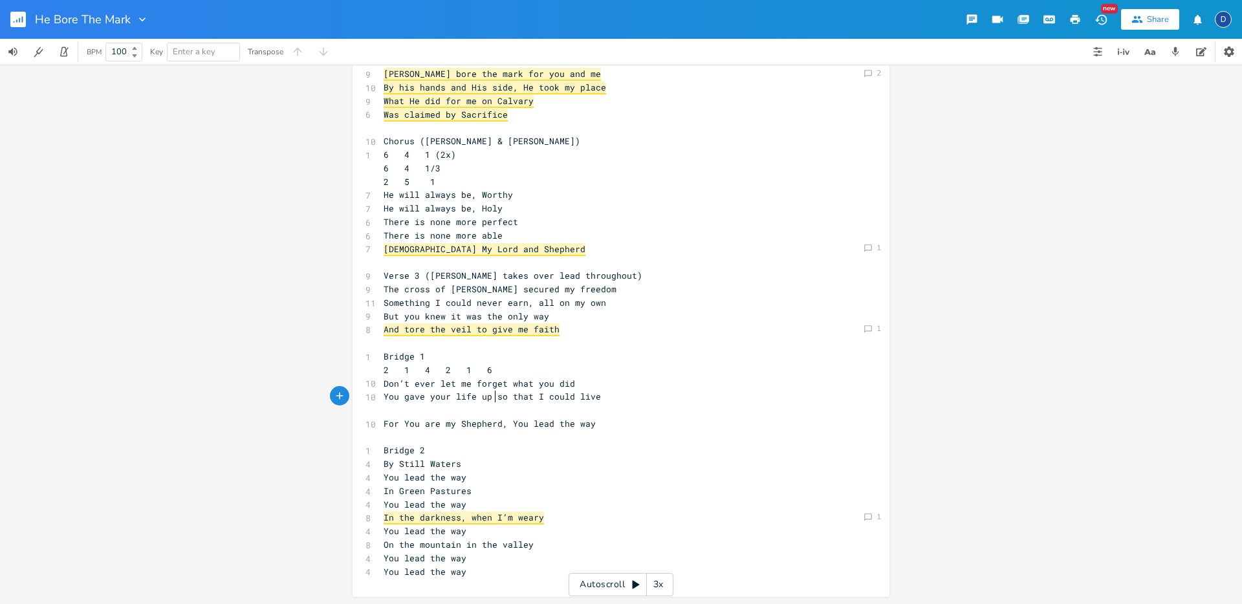
click at [543, 443] on pre "​" at bounding box center [614, 438] width 467 height 14
click at [529, 404] on pre "​" at bounding box center [614, 411] width 467 height 14
click at [526, 411] on pre "​" at bounding box center [614, 411] width 467 height 14
click at [500, 405] on pre "​" at bounding box center [614, 411] width 467 height 14
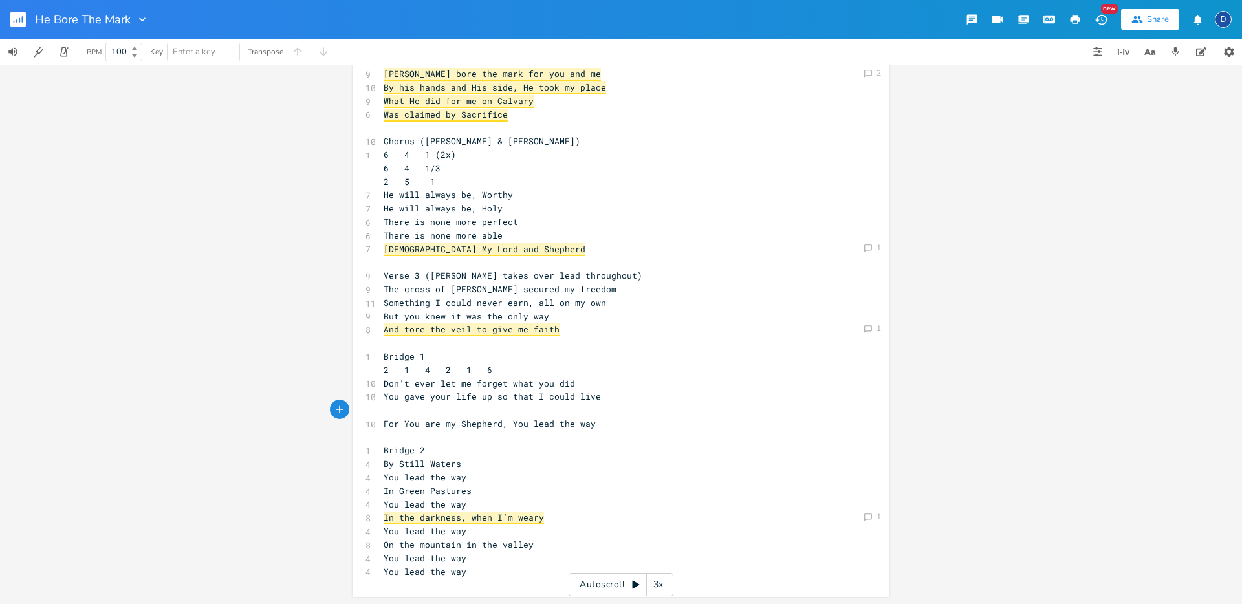
click at [424, 413] on pre "​" at bounding box center [614, 411] width 467 height 14
type textarea "Lord Y"
type textarea "y"
type textarea "Y"
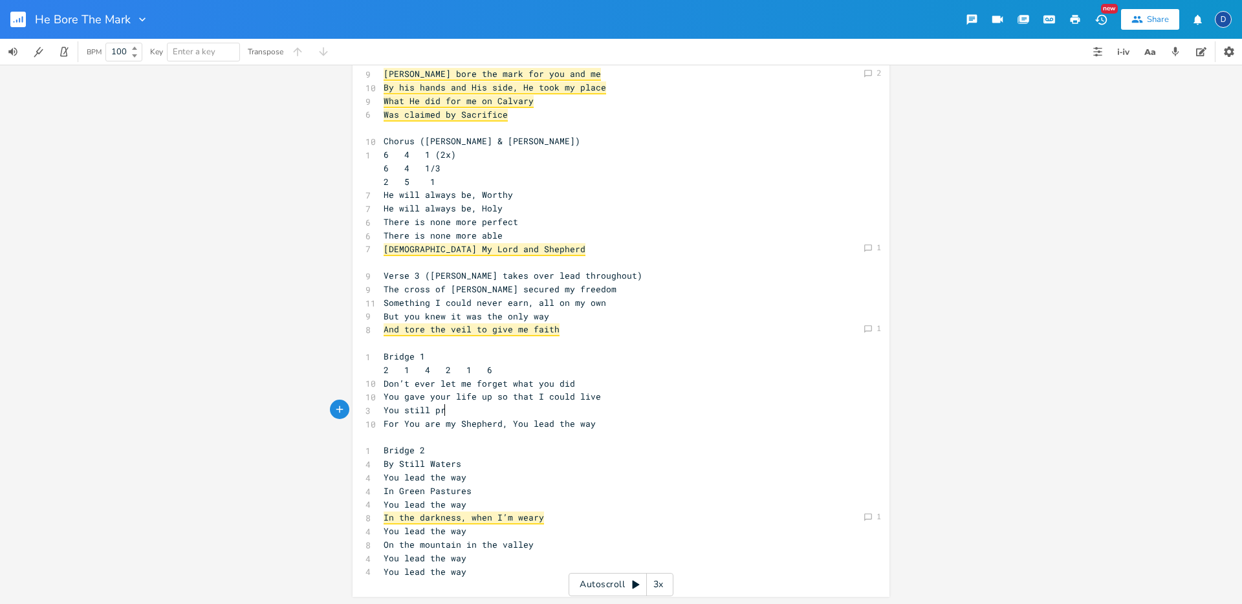
type textarea "You still pru"
type textarea "urse"
type textarea "ue me when I'm lead s"
type textarea "astra"
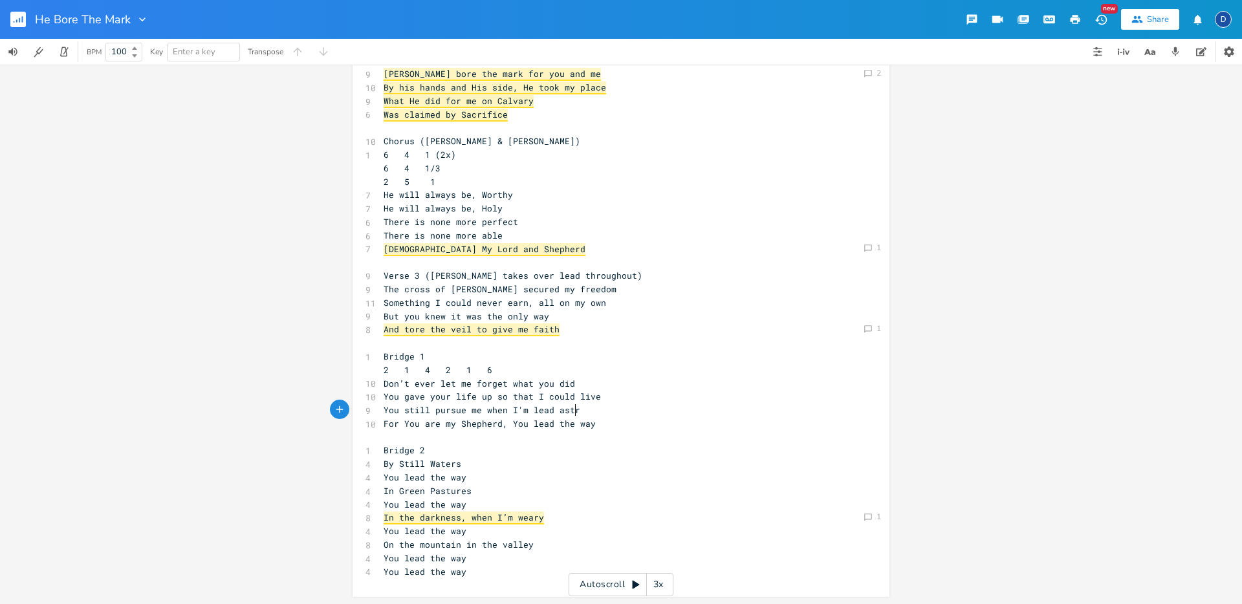
type textarea "ay"
click at [479, 427] on span "For You are my Shepherd, You lead the way" at bounding box center [490, 424] width 212 height 12
click at [567, 429] on span "For You are my Shepherd, You lead the way" at bounding box center [490, 424] width 212 height 12
click at [534, 412] on span "You still pursue me when I'm lead astray" at bounding box center [487, 410] width 207 height 12
click at [540, 412] on span "You still pursue me when I'm lead astray" at bounding box center [487, 410] width 207 height 12
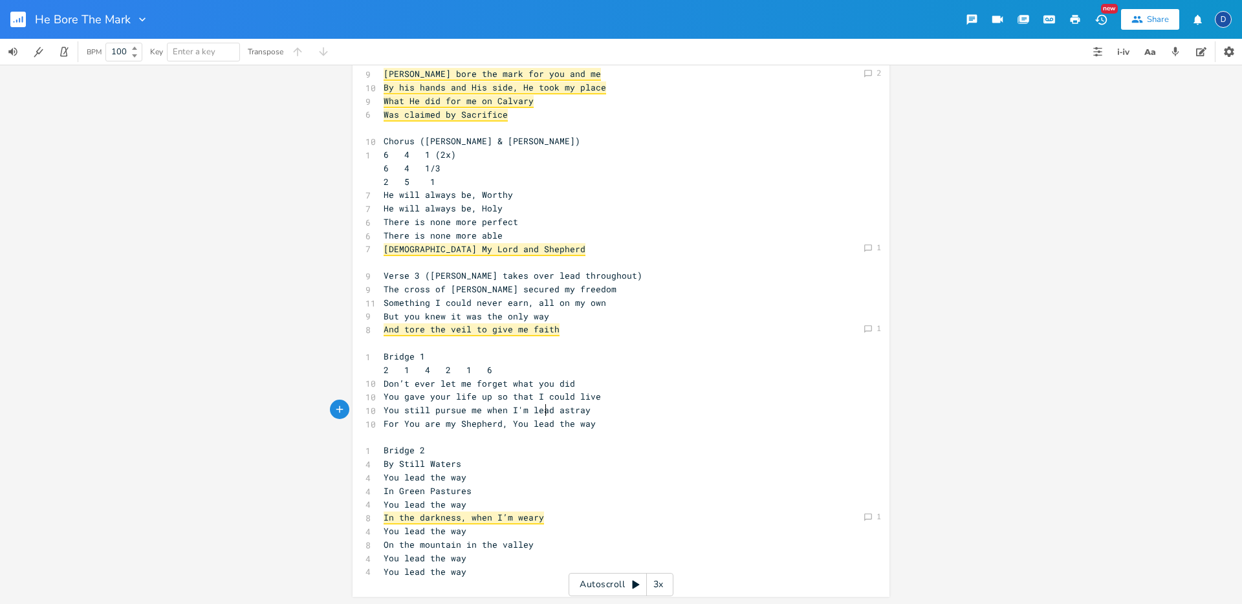
type textarea "lead"
click at [540, 412] on span "You still pursue me when I'm lead astray" at bounding box center [487, 410] width 207 height 12
click at [550, 428] on span "For You are my Shepherd, You lead the way" at bounding box center [490, 424] width 212 height 12
click at [598, 424] on pre "For You are my Shepherd, You lead the way" at bounding box center [614, 424] width 467 height 14
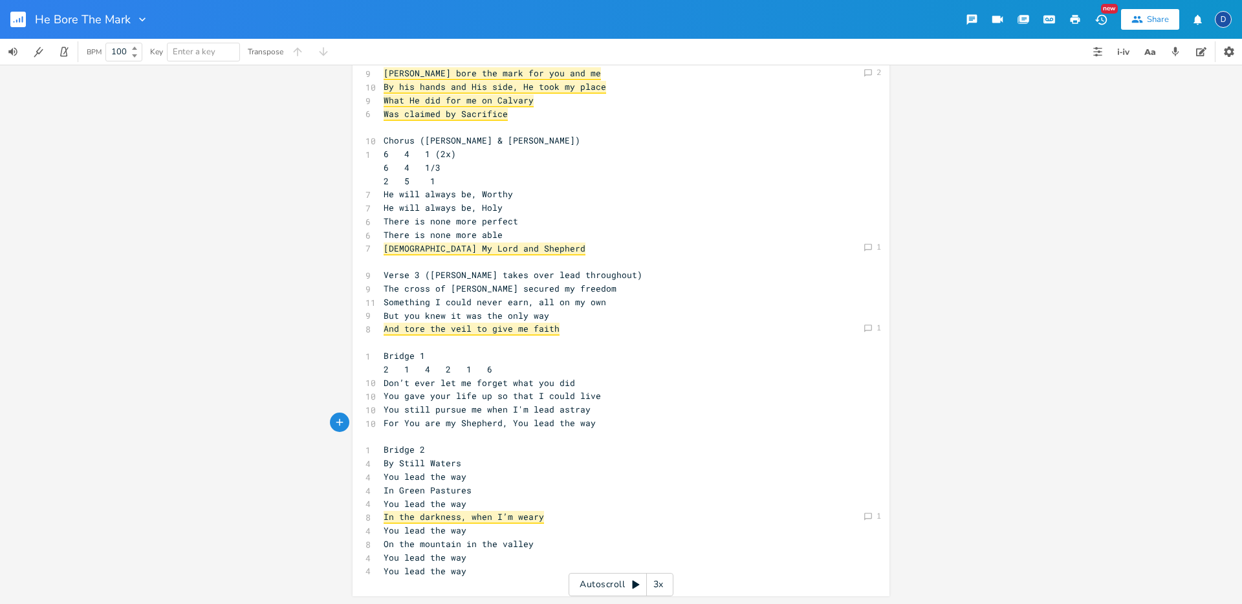
click at [582, 437] on pre "​" at bounding box center [614, 437] width 467 height 14
type textarea "You lead the way"
drag, startPoint x: 591, startPoint y: 425, endPoint x: 507, endPoint y: 421, distance: 83.6
click at [507, 421] on pre "For You are my Shepherd, You lead the way" at bounding box center [614, 424] width 467 height 14
click at [594, 452] on pre "Bridge 2" at bounding box center [614, 450] width 467 height 14
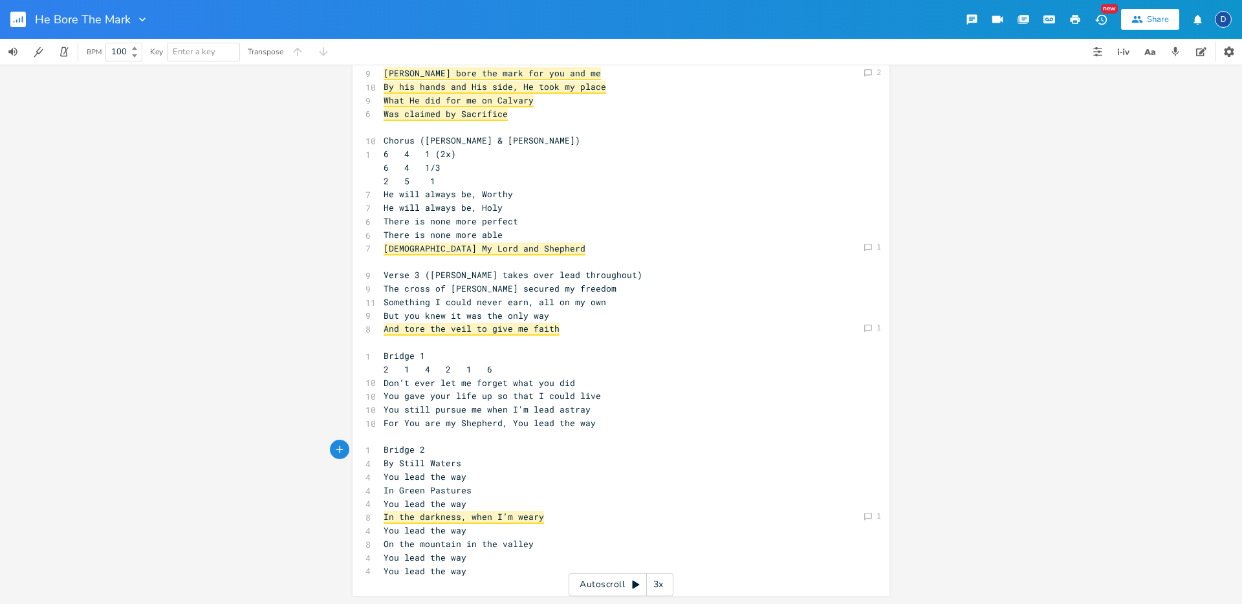
click at [511, 437] on pre "​" at bounding box center [614, 437] width 467 height 14
click at [571, 424] on span "For You are my Shepherd, You lead the way" at bounding box center [490, 423] width 212 height 12
click at [506, 424] on span "For You are my Shepherd, You lead the way" at bounding box center [490, 423] width 212 height 12
click at [1192, 53] on button "button" at bounding box center [1202, 52] width 26 height 26
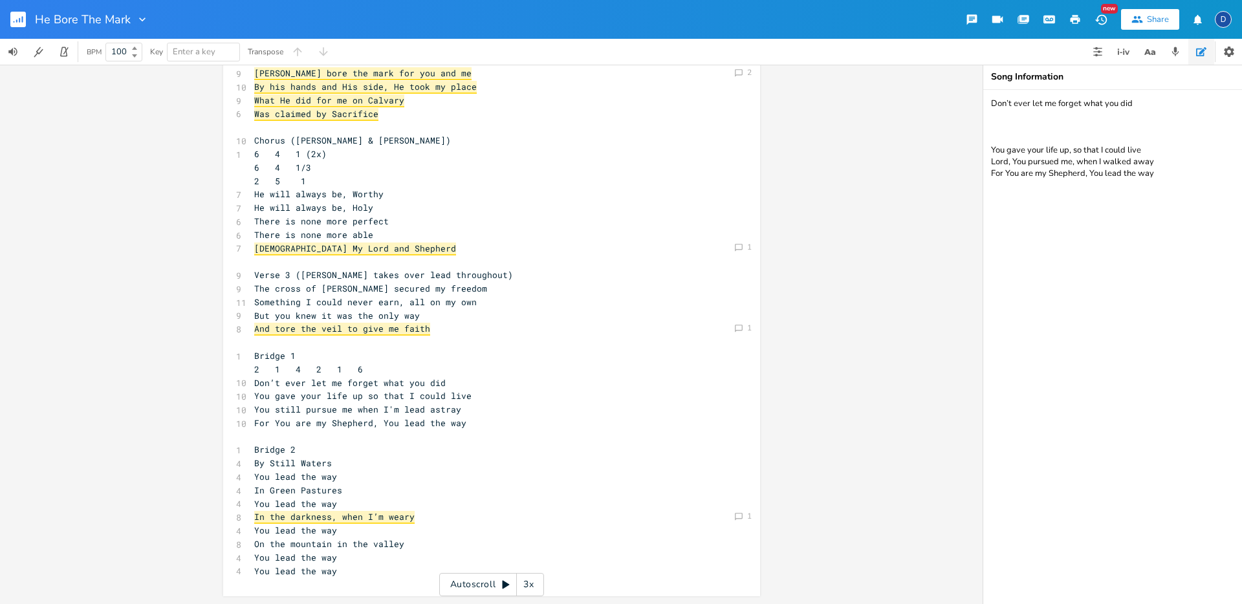
click at [467, 430] on pre "​" at bounding box center [485, 437] width 467 height 14
click at [467, 428] on pre "For You are my Shepherd, You lead the way" at bounding box center [485, 424] width 467 height 14
click at [469, 408] on pre "You still pursue me when I'm lead astray" at bounding box center [485, 410] width 467 height 14
click at [187, 281] on div "Comment 2 Comment 1 Comment 1 Comment 1 x 6 Verse 1 ([PERSON_NAME] only) 1 4 6 …" at bounding box center [491, 335] width 983 height 540
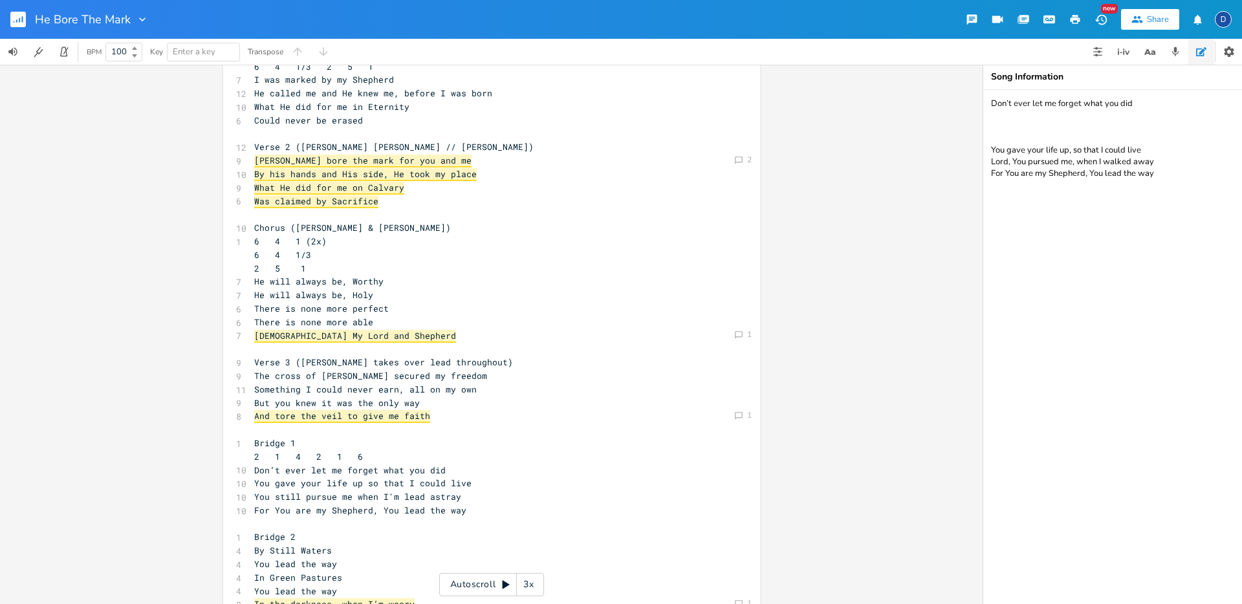
scroll to position [65, 0]
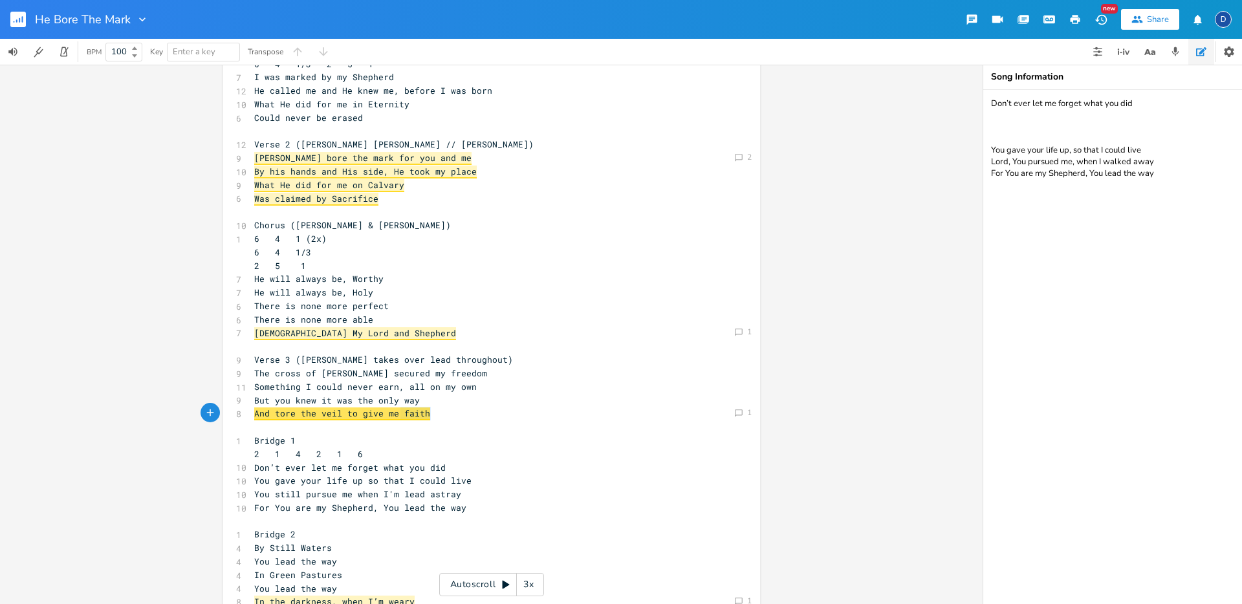
type textarea "give me faith"
type textarea "to give me faith"
drag, startPoint x: 432, startPoint y: 413, endPoint x: 342, endPoint y: 413, distance: 89.9
click at [424, 414] on span "And tore the veil to give me faith" at bounding box center [342, 414] width 176 height 13
type textarea "to give me faith"
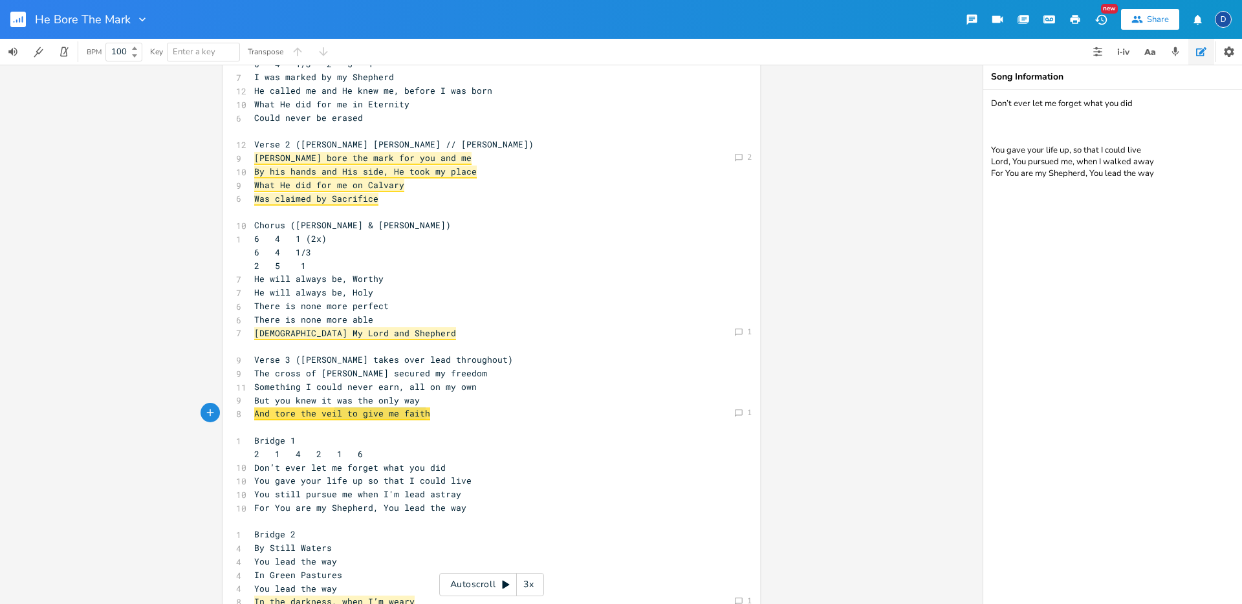
drag, startPoint x: 423, startPoint y: 413, endPoint x: 335, endPoint y: 412, distance: 88.0
click at [335, 412] on span "And tore the veil to give me faith" at bounding box center [342, 414] width 176 height 13
click at [347, 413] on span "And tore the veil to give me faith" at bounding box center [342, 414] width 176 height 13
type textarea "ive me faith"
drag, startPoint x: 423, startPoint y: 415, endPoint x: 364, endPoint y: 415, distance: 58.9
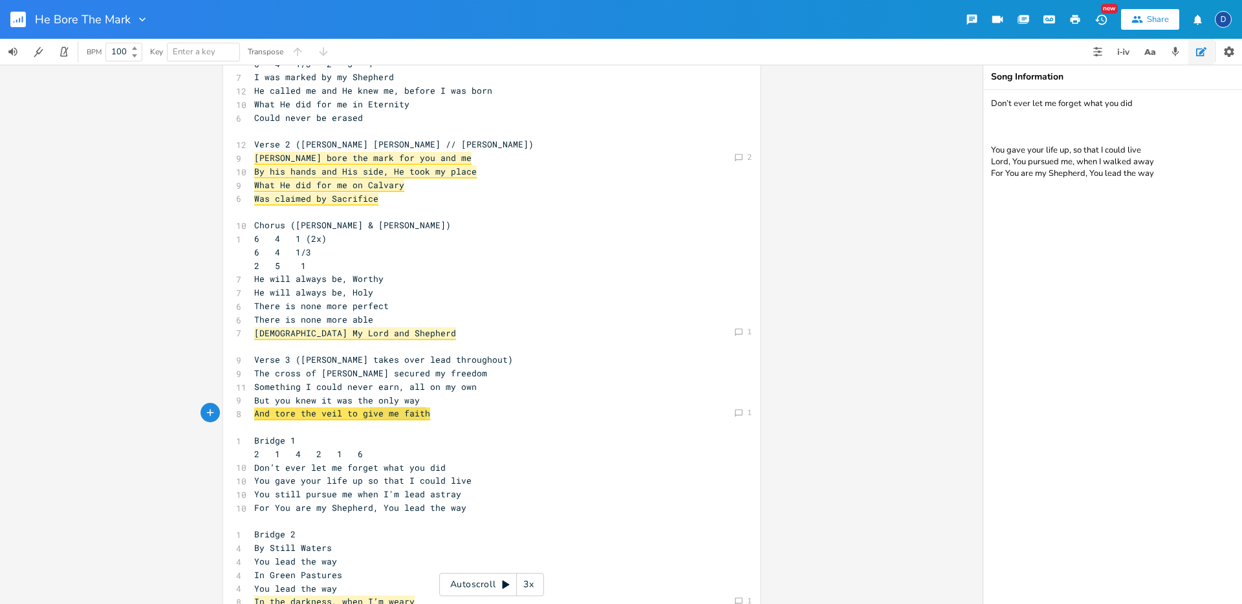
click at [364, 415] on span "And tore the veil to give me faith" at bounding box center [342, 414] width 176 height 13
click at [421, 417] on span "And tore the veil to give me faith" at bounding box center [342, 414] width 176 height 13
type textarea "And tore the veil to give me faith"
click at [421, 417] on span "And tore the veil to give me faith" at bounding box center [342, 414] width 176 height 13
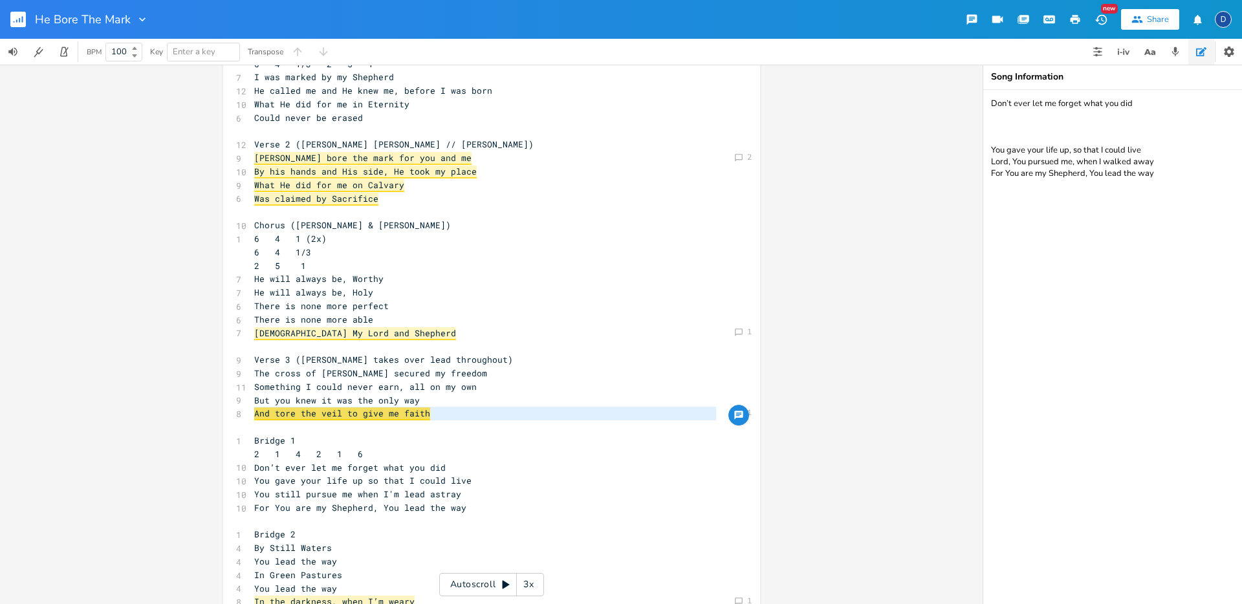
click at [1042, 223] on textarea "Don’t ever let me forget what you did You gave your life up, so that I could li…" at bounding box center [1113, 347] width 259 height 514
paste textarea "And tore the veil to give me faith"
type textarea "Don’t ever let me forget what you did You gave your life up, so that I could li…"
click at [423, 401] on pre "But you knew it was the only way" at bounding box center [485, 401] width 467 height 14
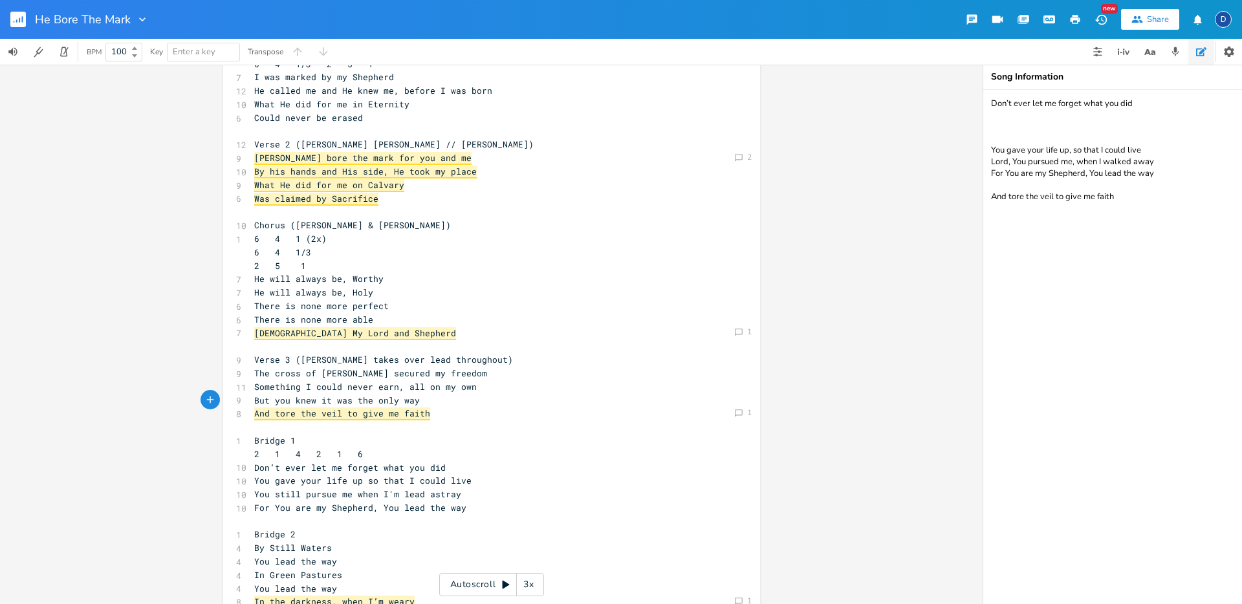
click at [421, 412] on span "And tore the veil to give me faith" at bounding box center [342, 414] width 176 height 13
type textarea "You tore the veil f"
type textarea "on that day"
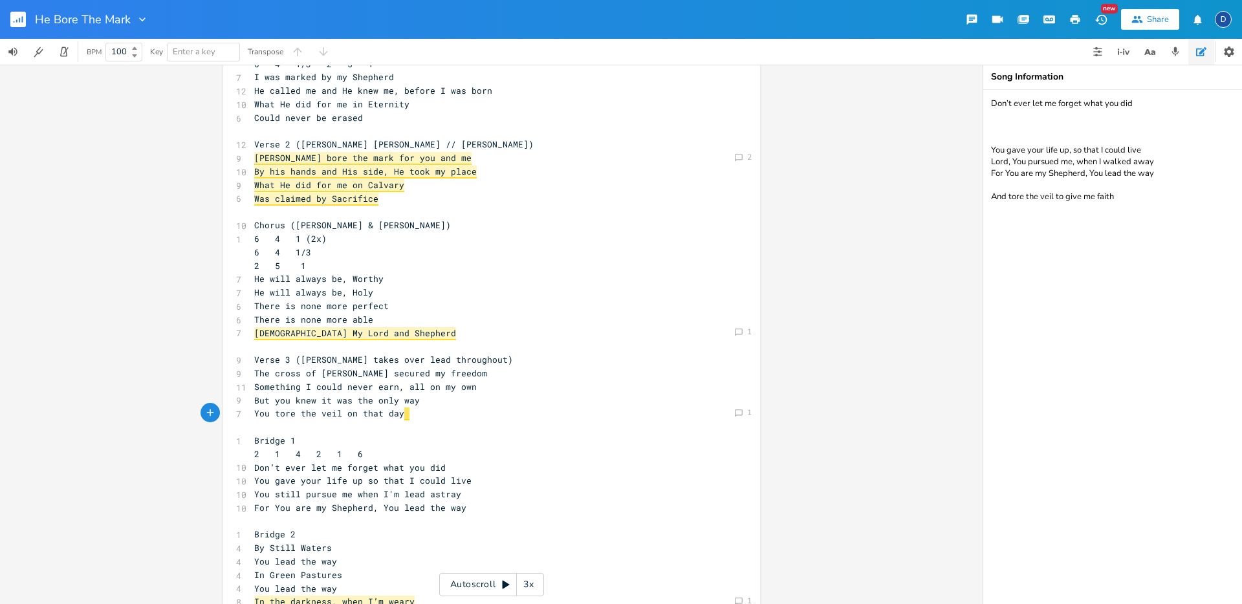
click at [454, 412] on pre "You tore the veil on that day" at bounding box center [485, 414] width 467 height 14
click at [381, 415] on span "You tore the veil on that day" at bounding box center [329, 414] width 150 height 12
type textarea "holy"
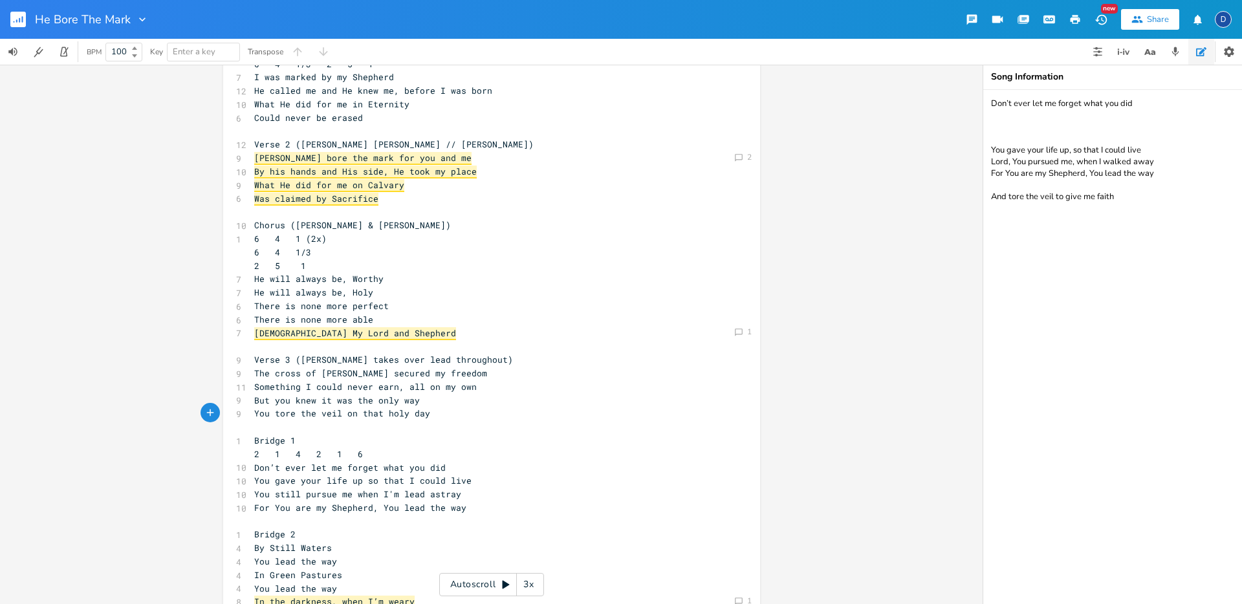
click at [427, 415] on pre "You tore the veil on that holy day" at bounding box center [485, 414] width 467 height 14
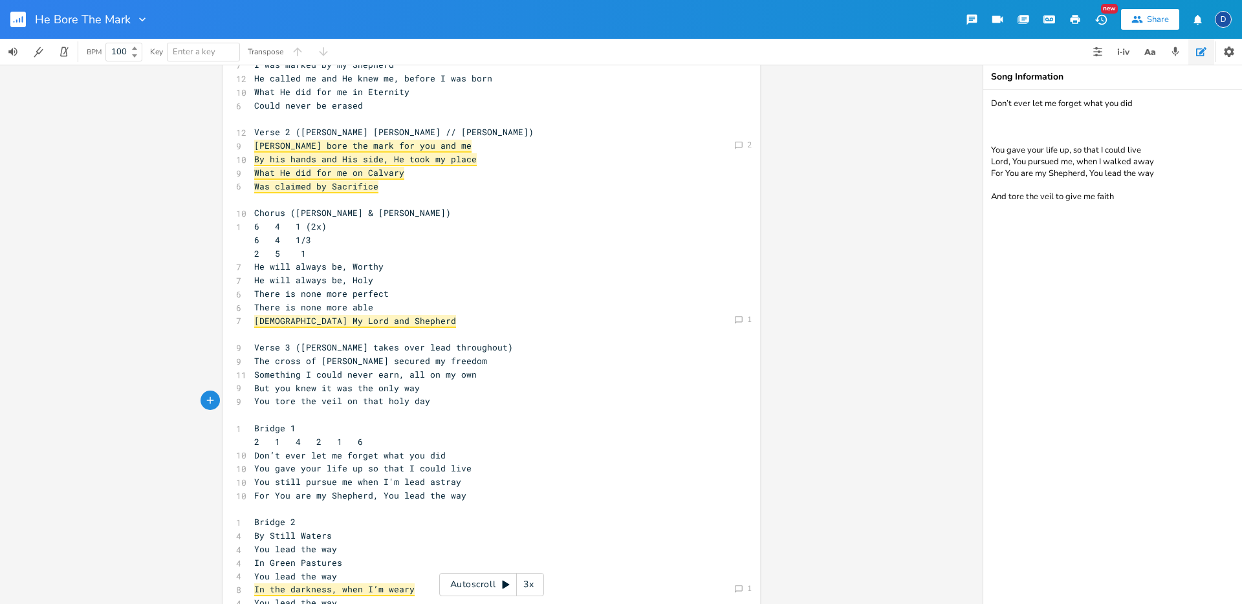
scroll to position [80, 0]
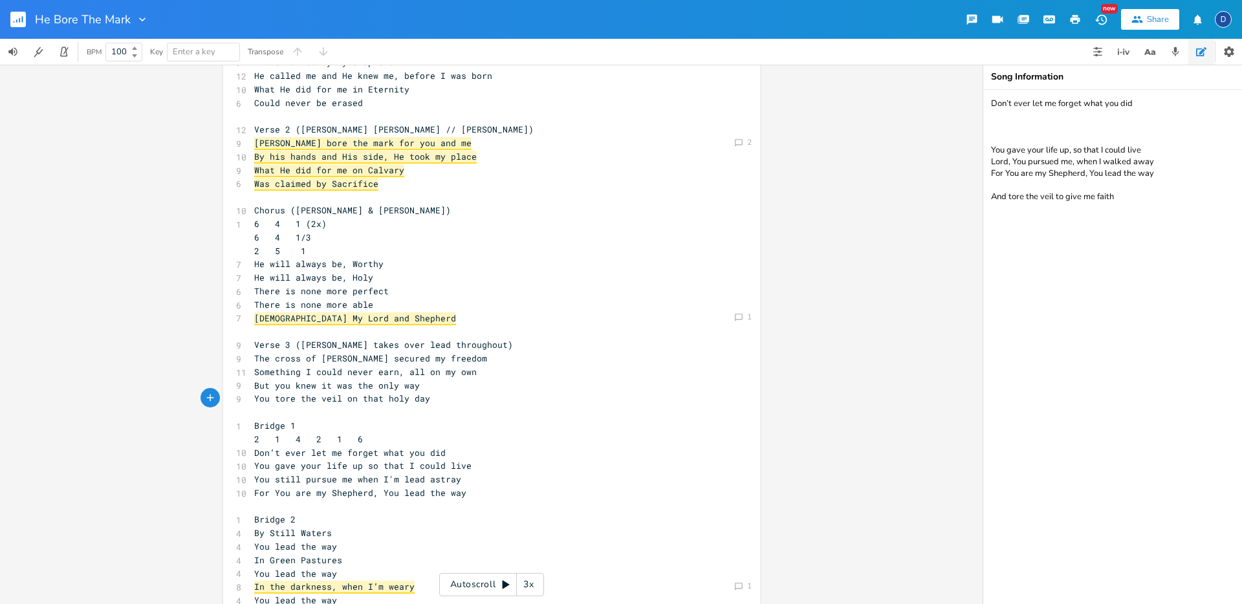
click at [1091, 191] on textarea "Don’t ever let me forget what you did You gave your life up, so that I could li…" at bounding box center [1113, 347] width 259 height 514
click at [397, 399] on span "You tore the veil on that holy day" at bounding box center [342, 399] width 176 height 12
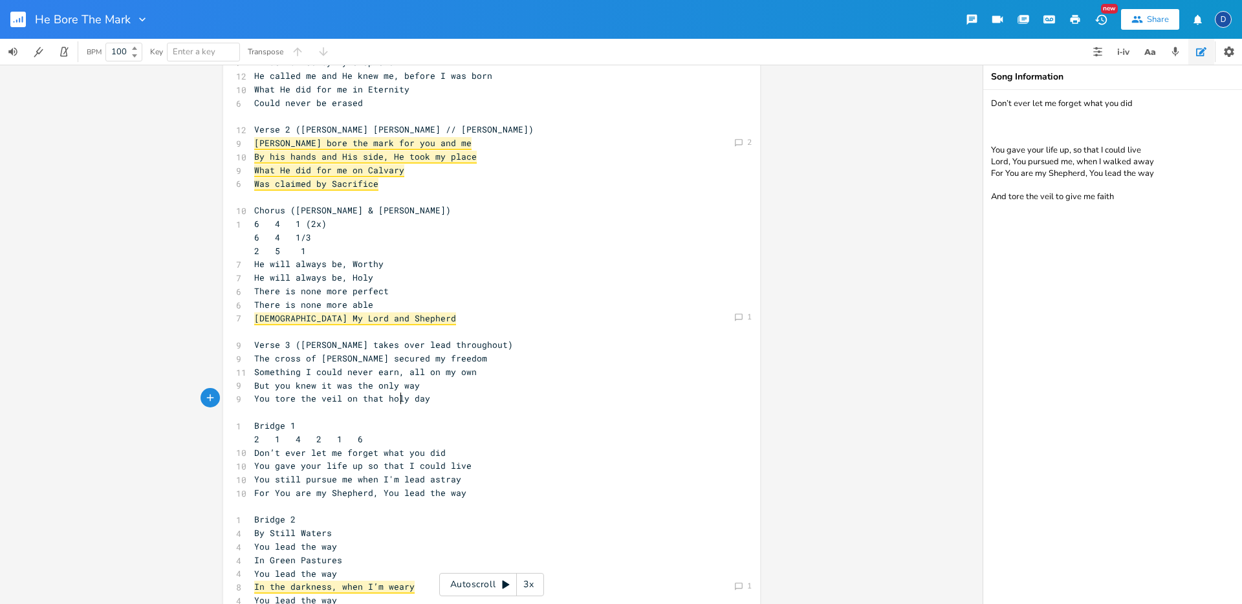
click at [397, 399] on span "You tore the veil on that holy day" at bounding box center [342, 399] width 176 height 12
type textarea "You tore the veil on that holy day"
click at [397, 399] on span "You tore the veil on that holy day" at bounding box center [342, 399] width 176 height 12
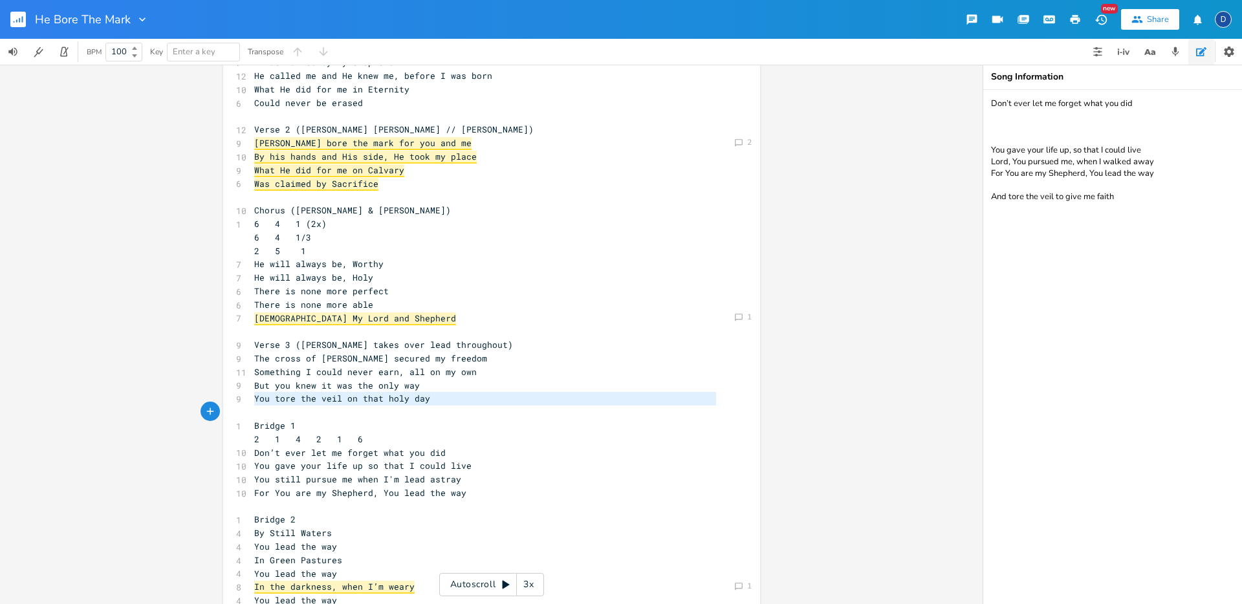
paste textarea
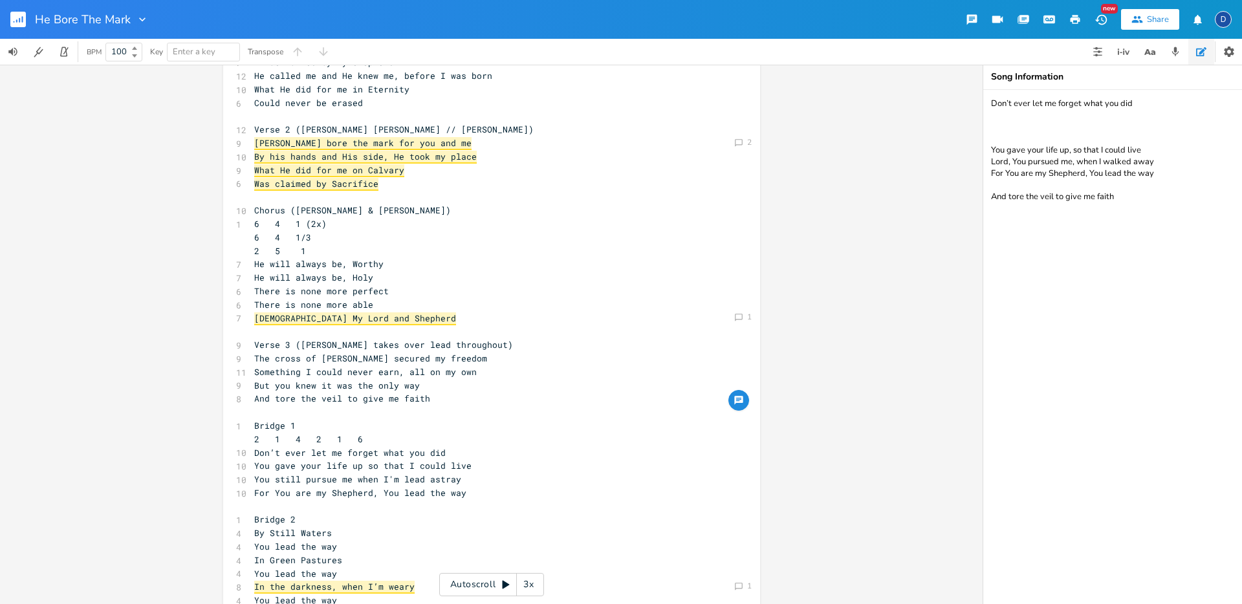
click at [470, 386] on pre "But you knew it was the only way" at bounding box center [485, 386] width 467 height 14
type textarea "You tore the veil on that holy day"
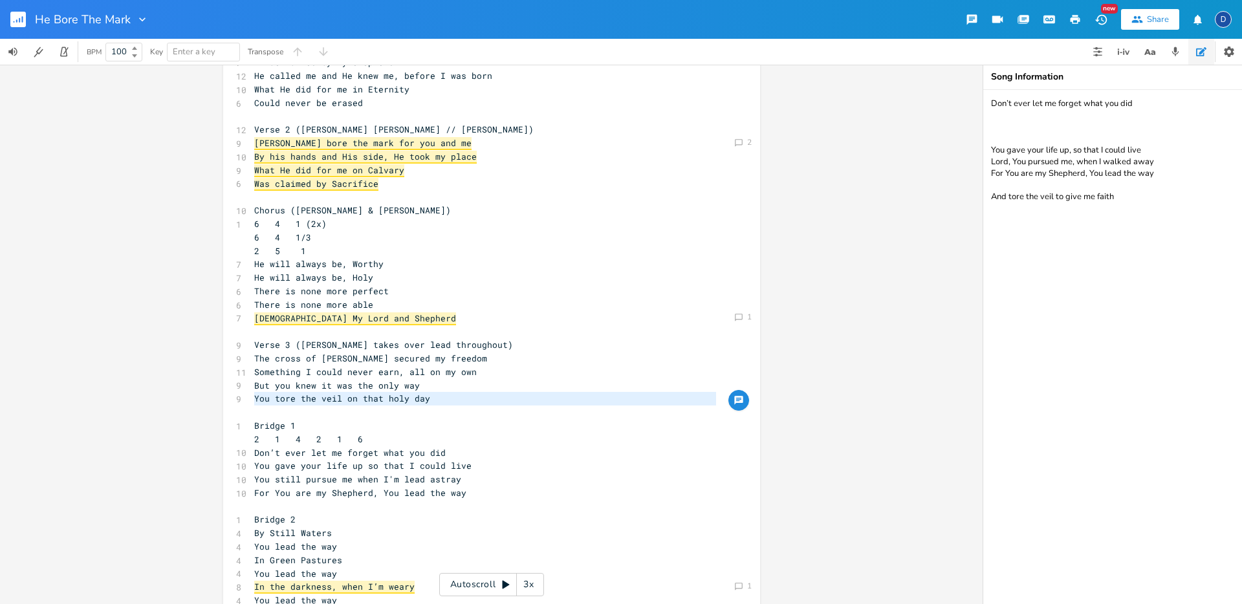
click at [447, 406] on pre "​" at bounding box center [485, 413] width 467 height 14
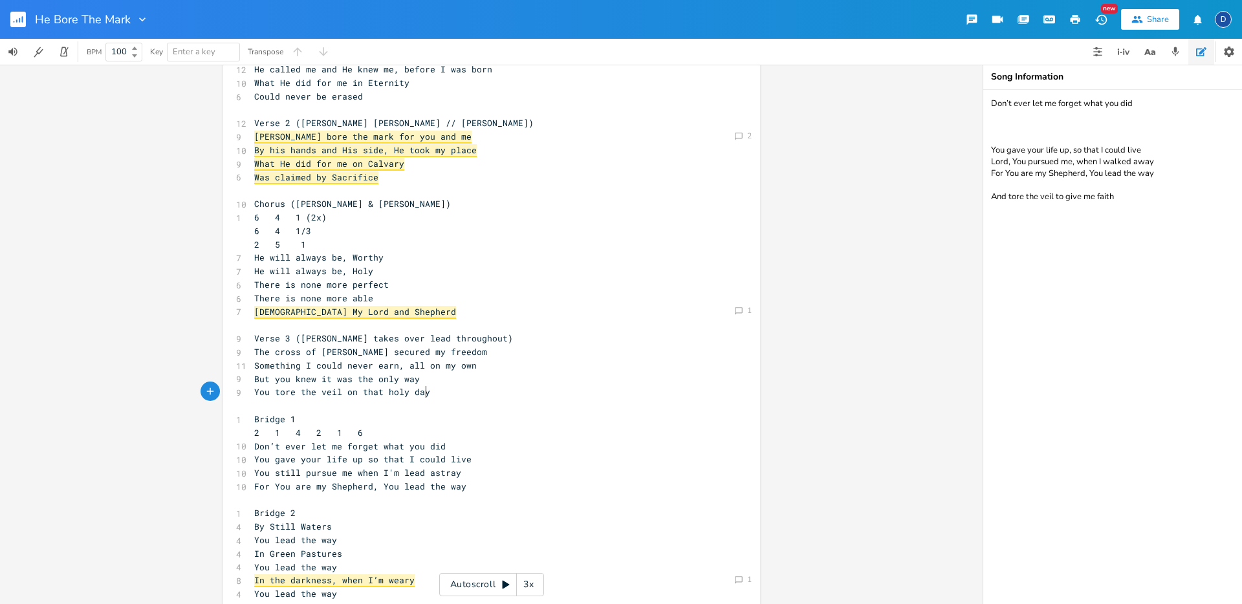
scroll to position [150, 0]
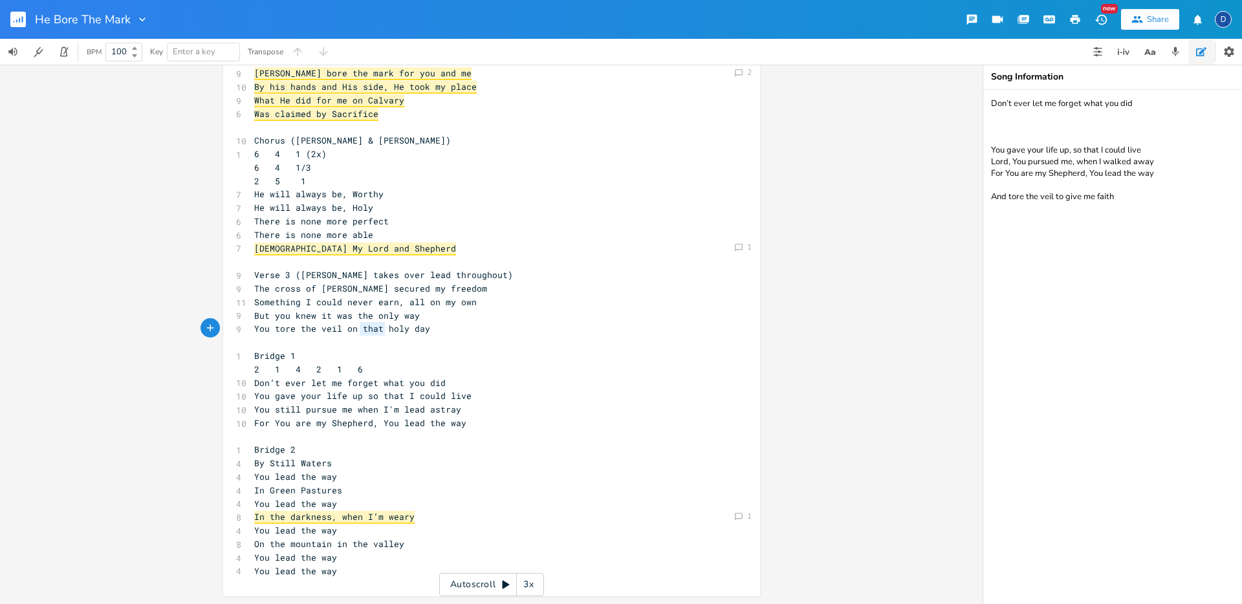
type textarea "n that"
drag, startPoint x: 380, startPoint y: 331, endPoint x: 345, endPoint y: 331, distance: 35.6
click at [345, 331] on span "You tore the veil on that holy day" at bounding box center [342, 329] width 176 height 12
type textarea "on that"
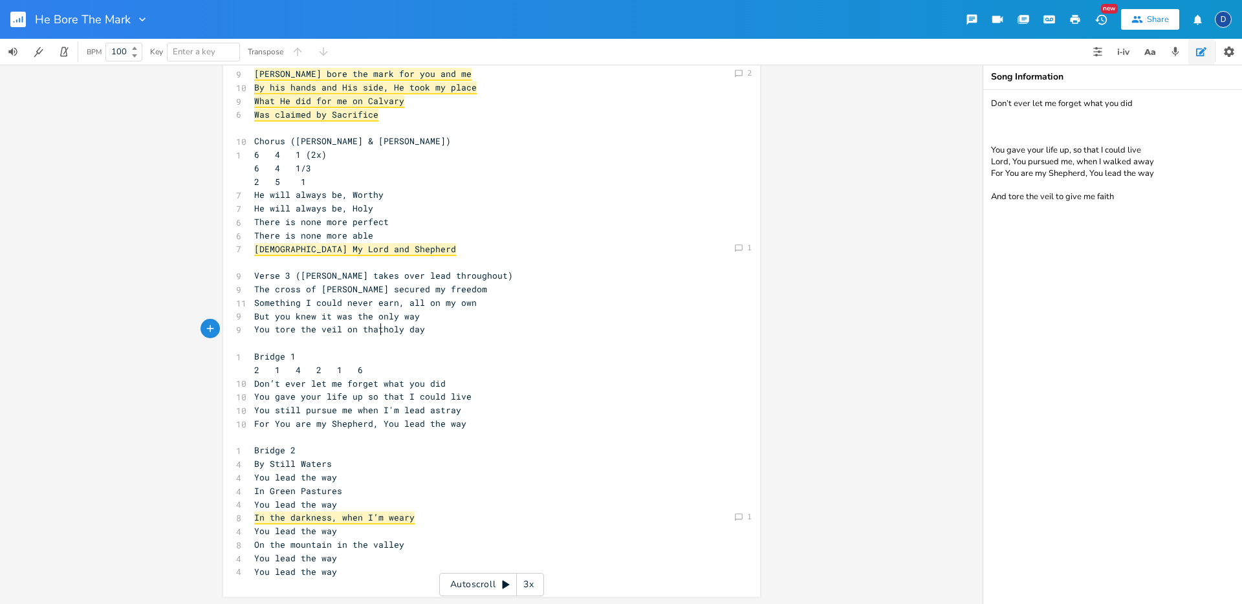
scroll to position [0, 29]
click at [395, 336] on div "6 Verse 1 ([PERSON_NAME] only) 1 4 6 4 1 6 4 1/3 2 5 1 7 I was marked by my She…" at bounding box center [485, 262] width 467 height 632
type textarea "holy"
click at [395, 336] on pre "​" at bounding box center [485, 343] width 467 height 14
click at [422, 328] on pre "You tore the veil on that day" at bounding box center [485, 330] width 467 height 14
